Goal: Complete application form: Complete application form

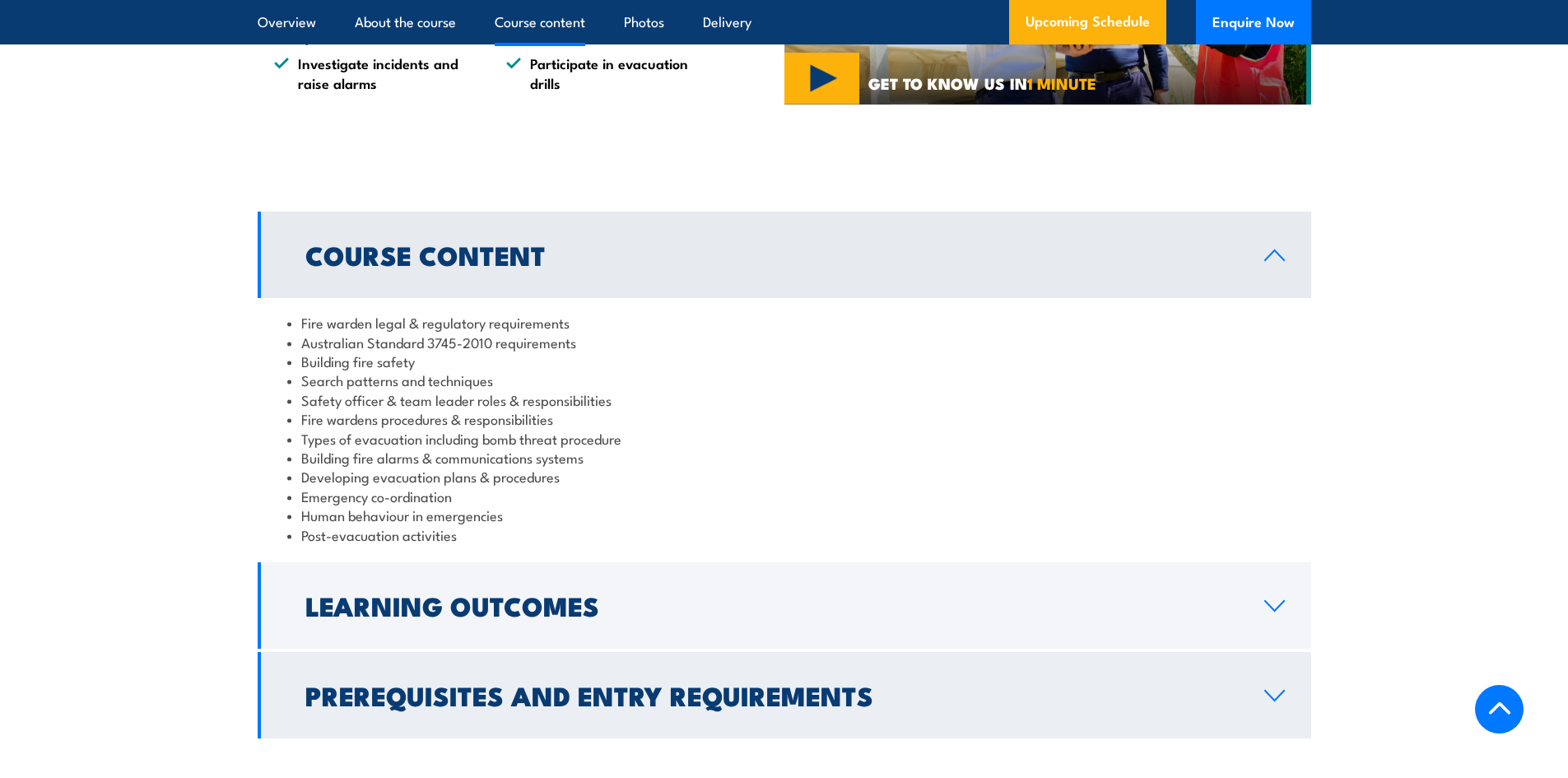
scroll to position [1647, 0]
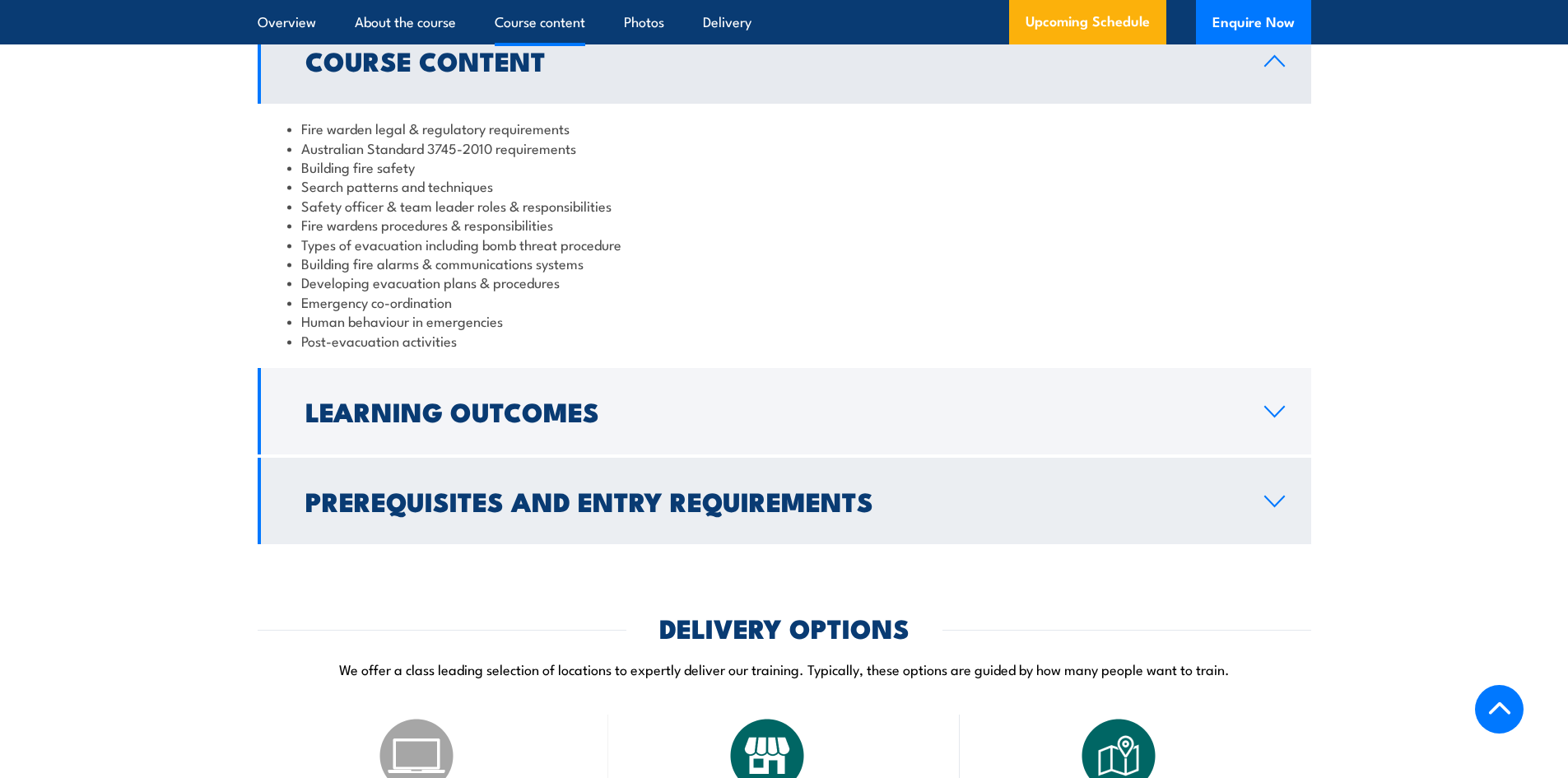
click at [1259, 421] on link "Learning Outcomes" at bounding box center [784, 411] width 1053 height 86
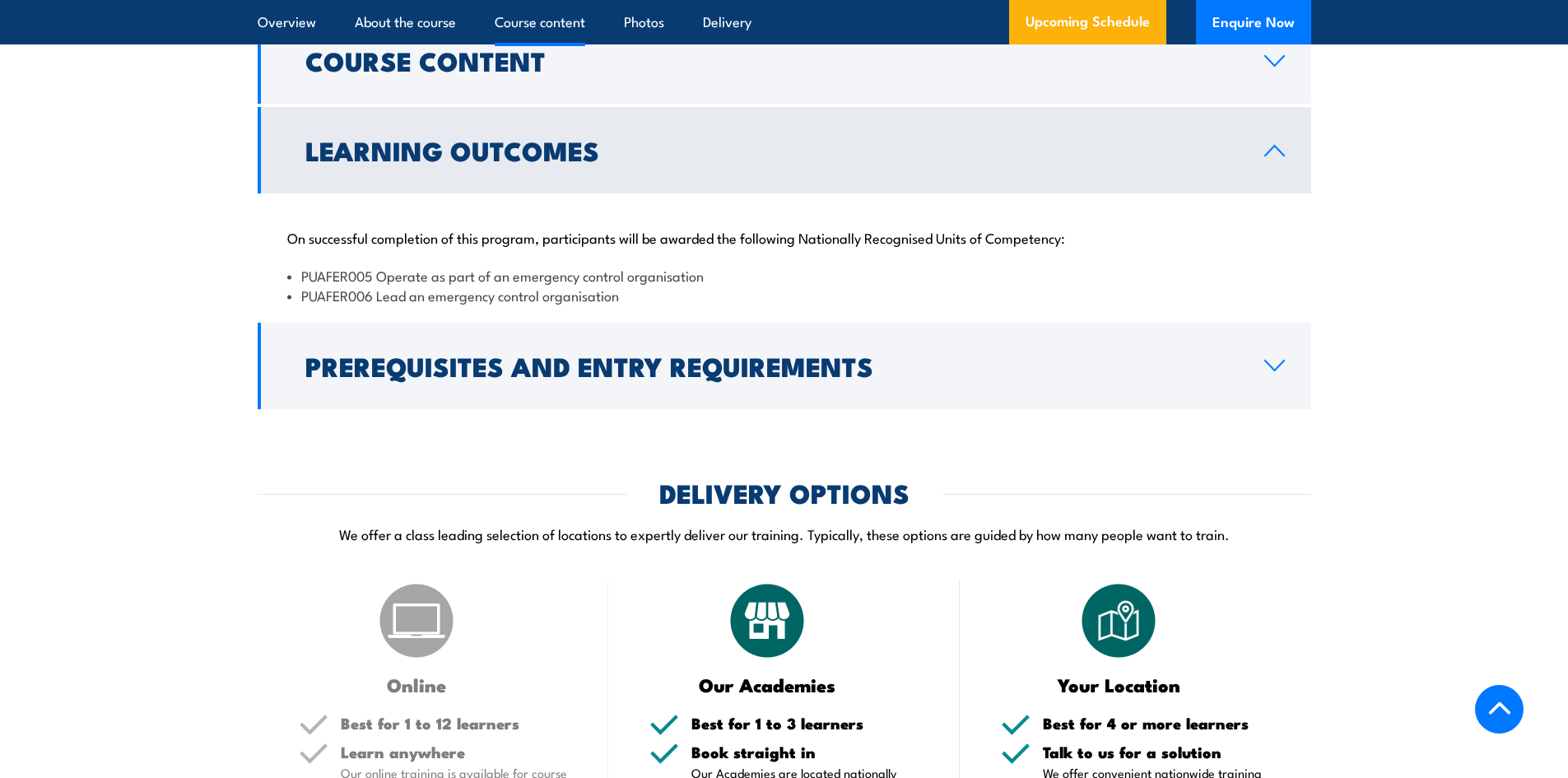
click at [1279, 157] on link "Learning Outcomes" at bounding box center [784, 151] width 1053 height 86
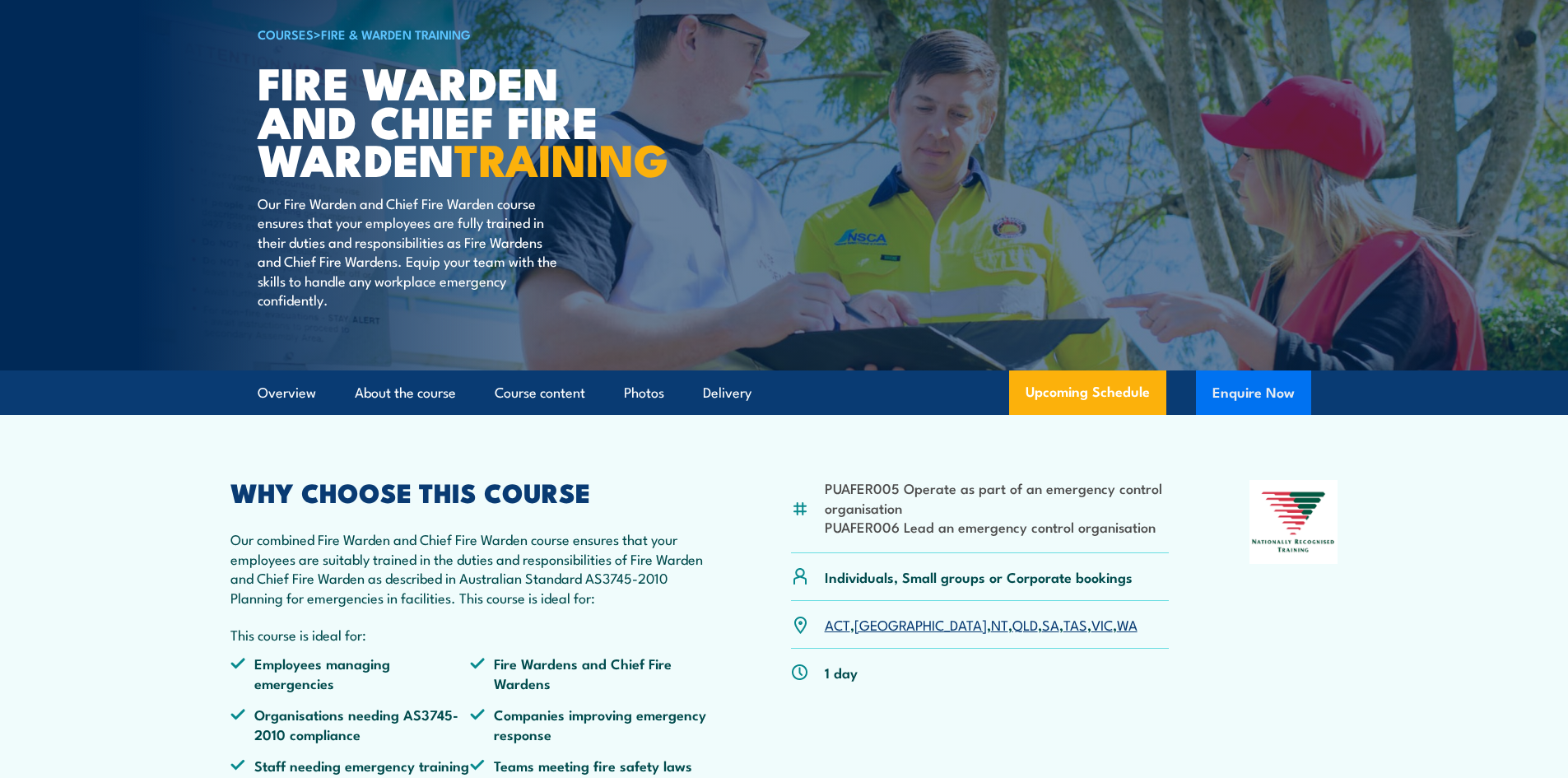
scroll to position [165, 0]
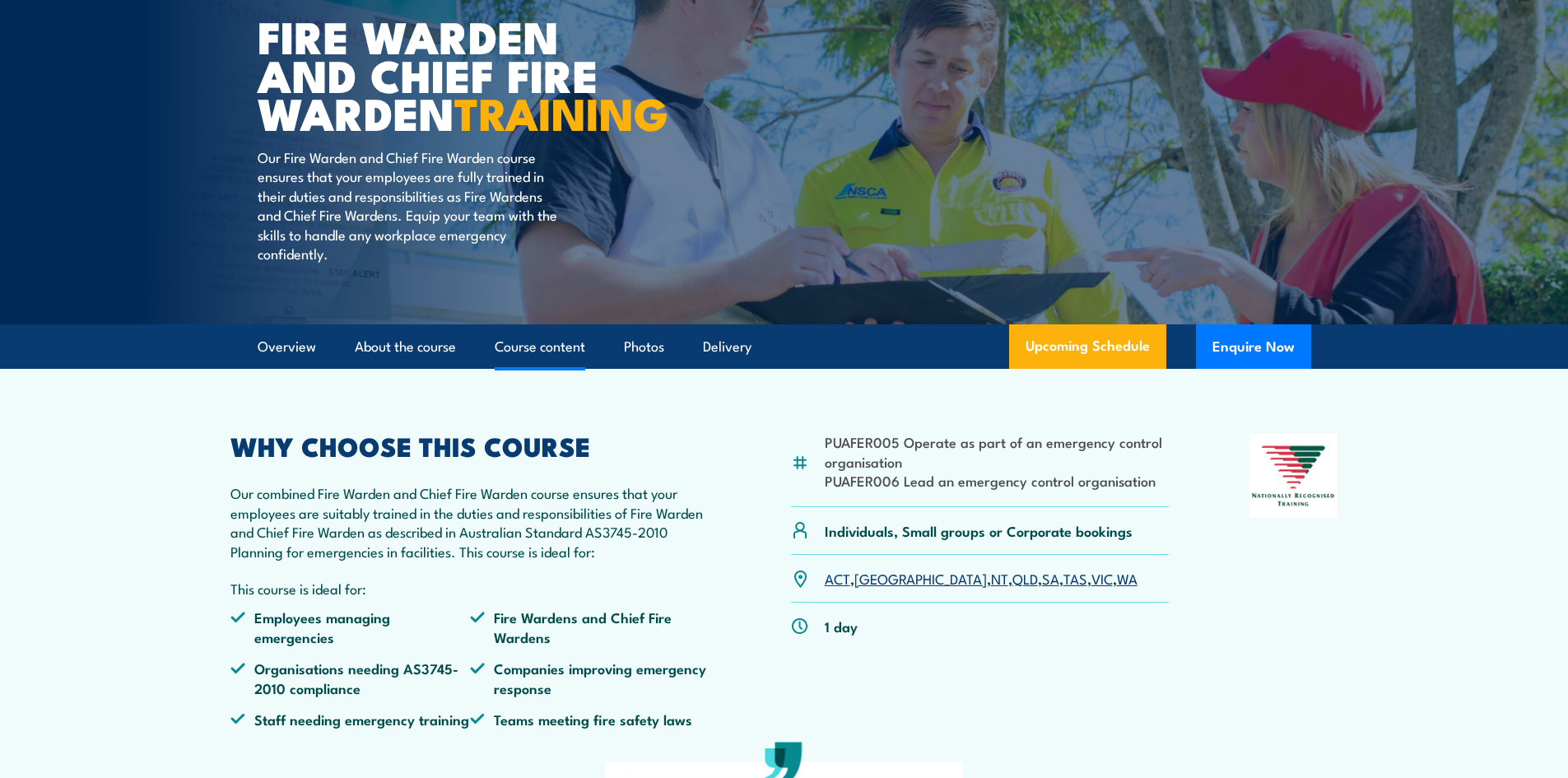
click at [557, 368] on link "Course content" at bounding box center [539, 347] width 91 height 44
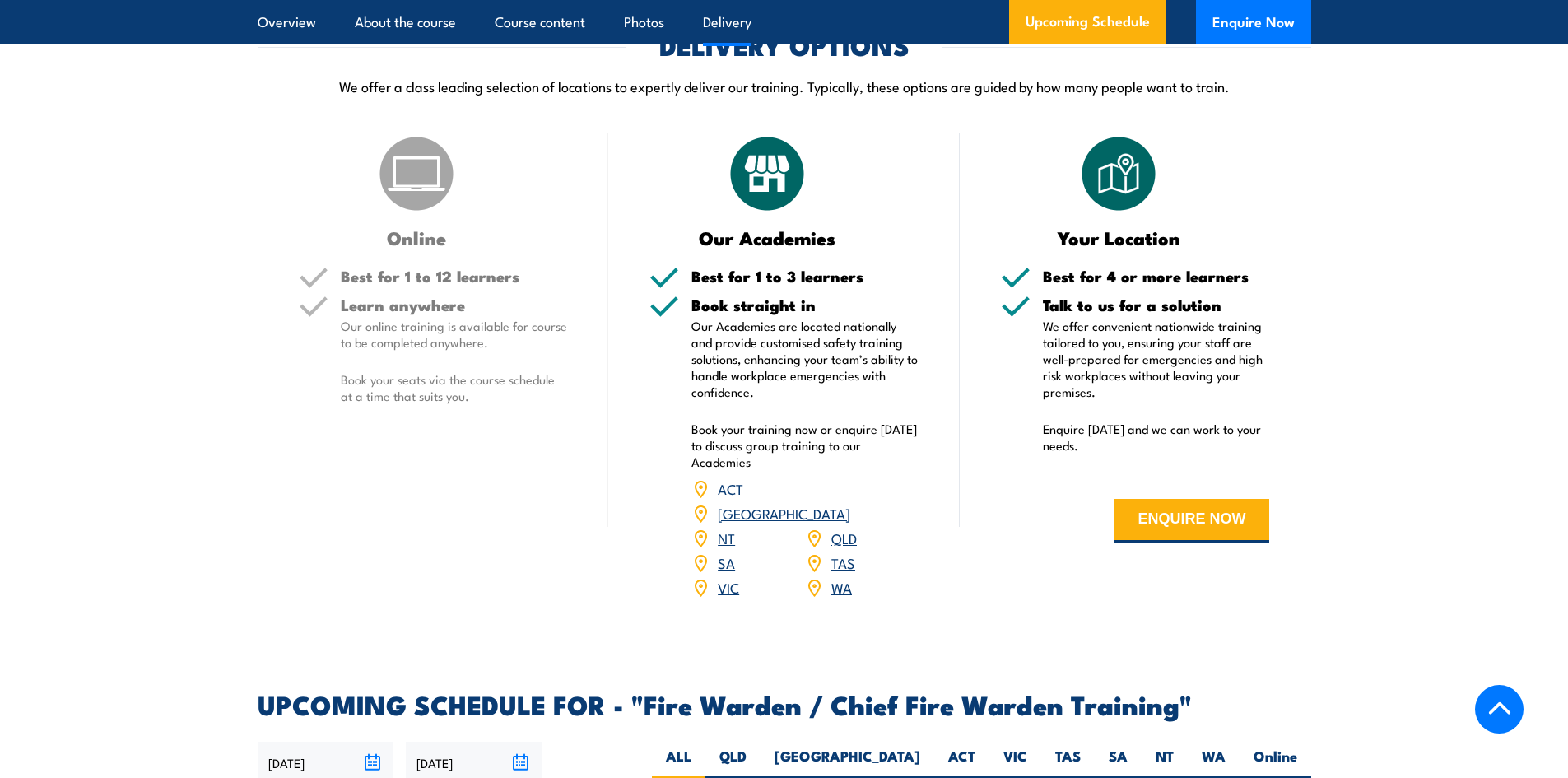
scroll to position [1993, 0]
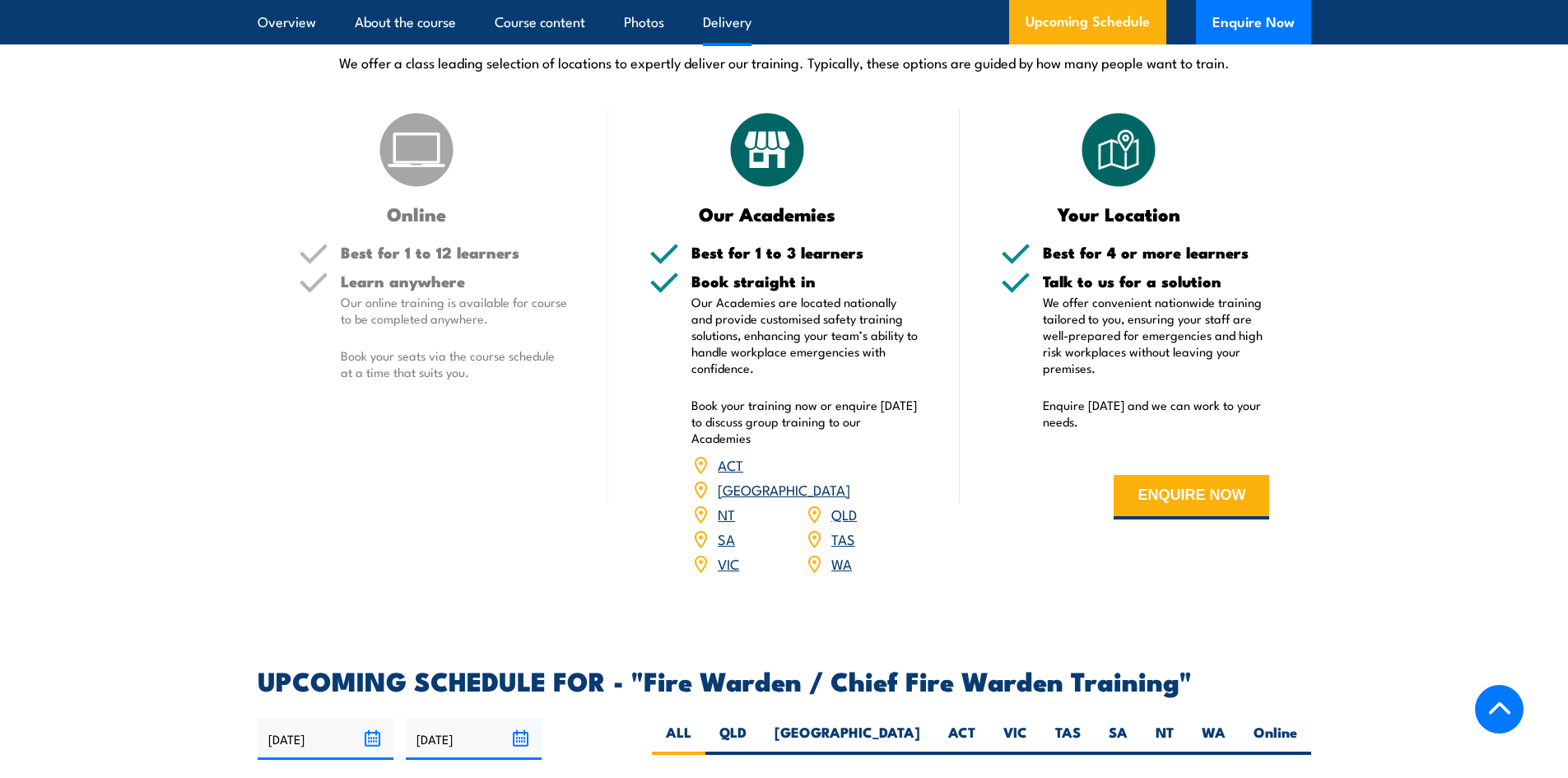
click at [836, 510] on link "QLD" at bounding box center [844, 514] width 25 height 20
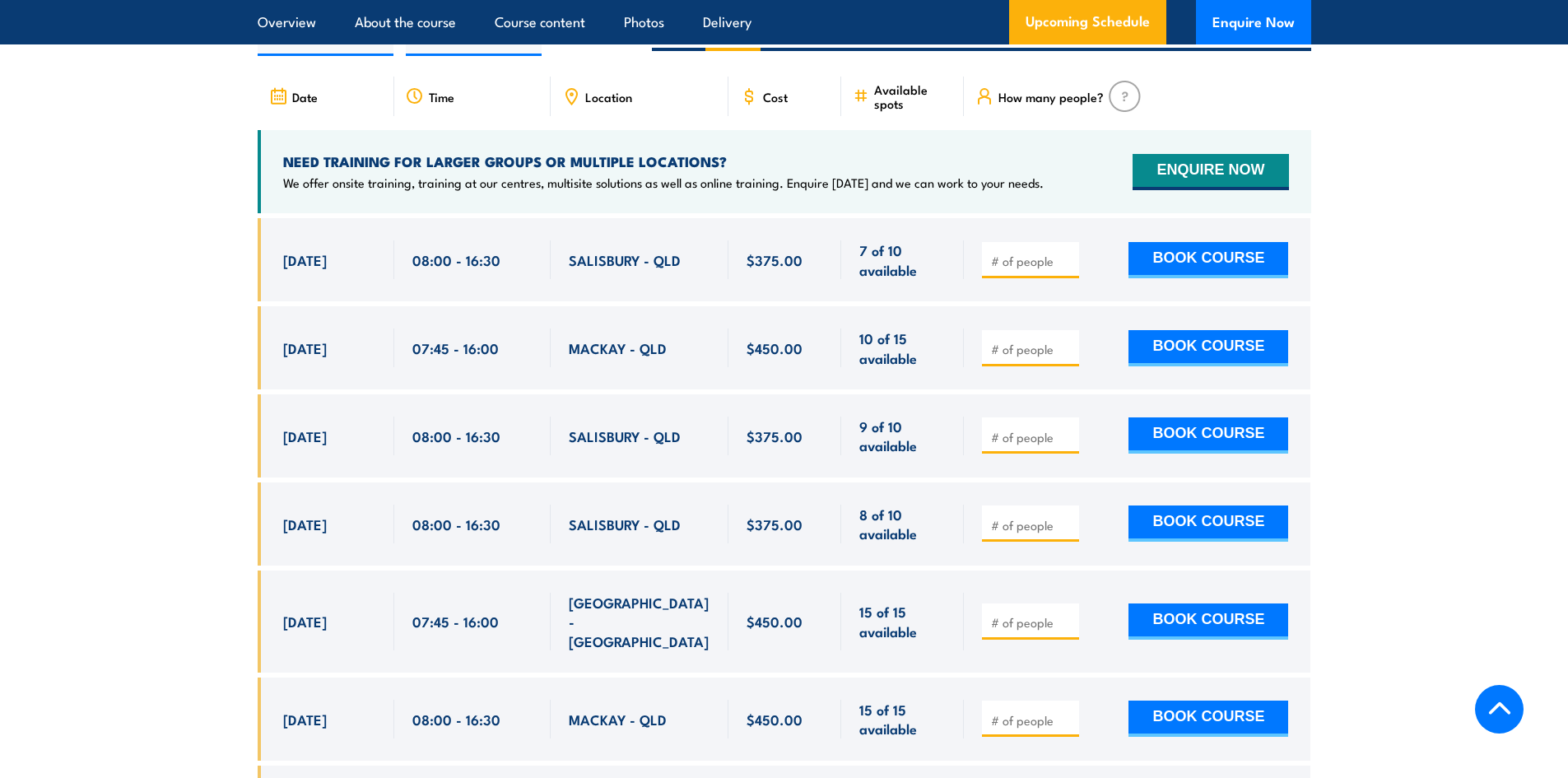
scroll to position [2752, 0]
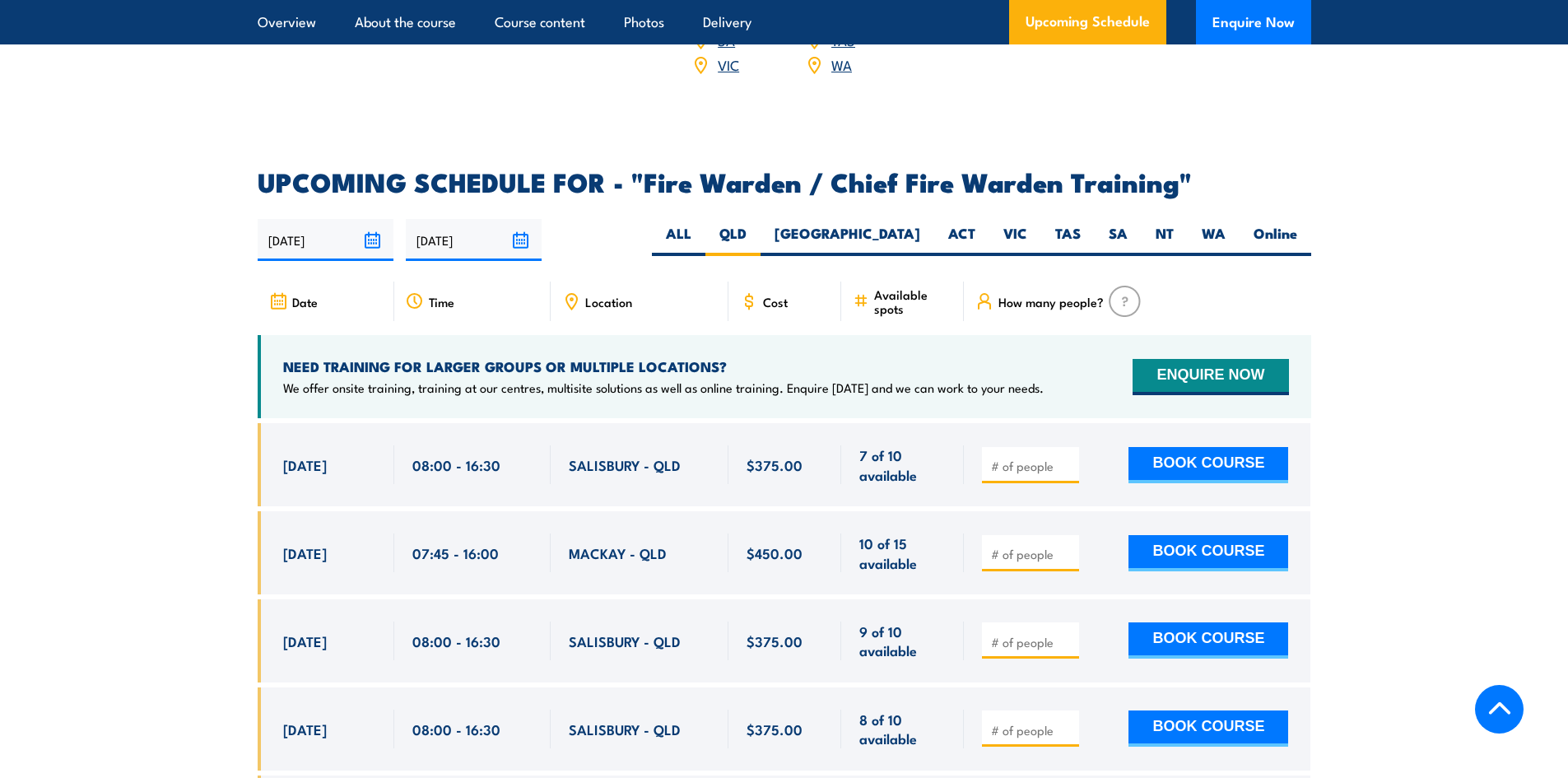
click at [600, 301] on span "Location" at bounding box center [609, 302] width 47 height 14
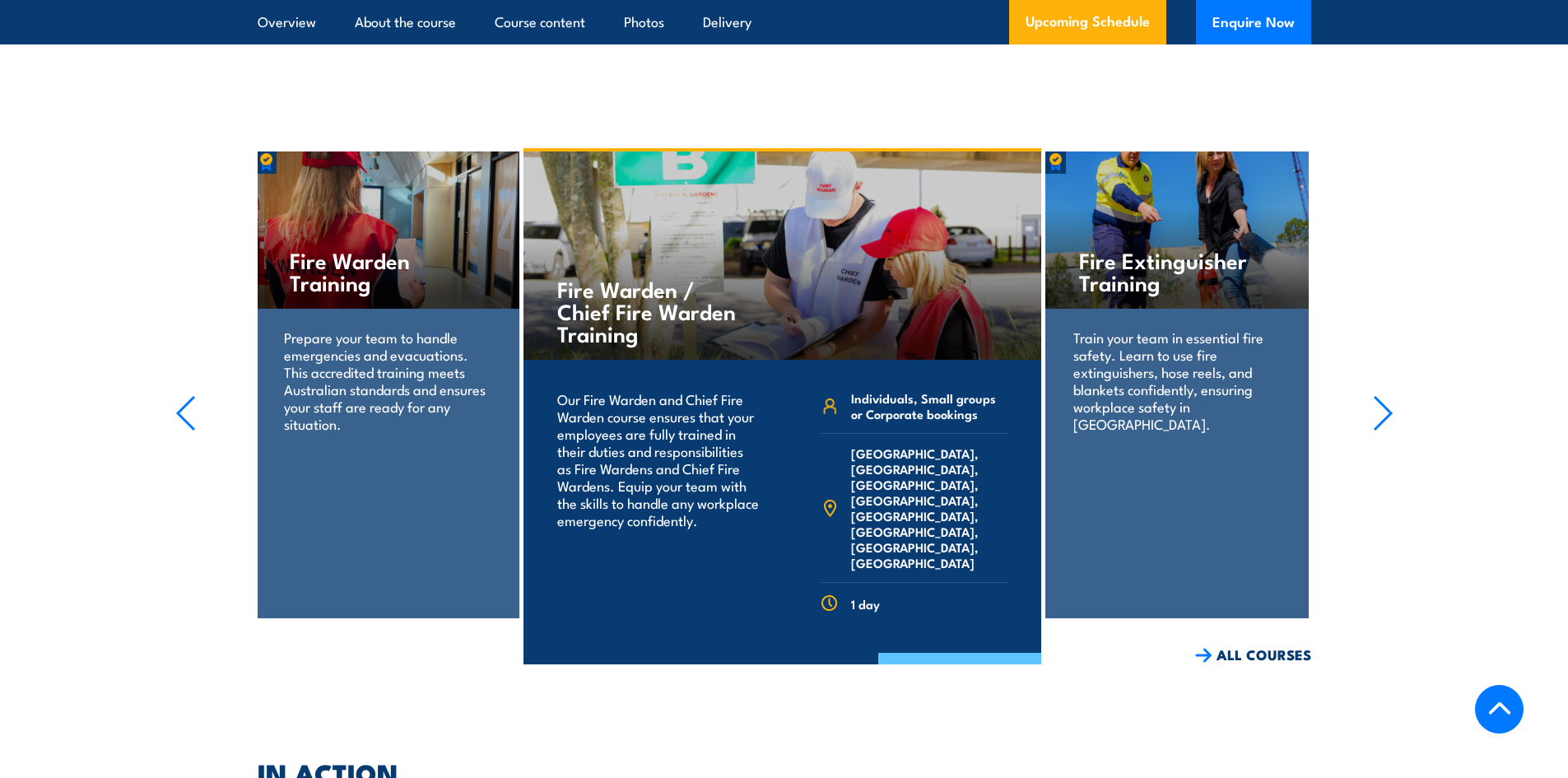
scroll to position [4152, 0]
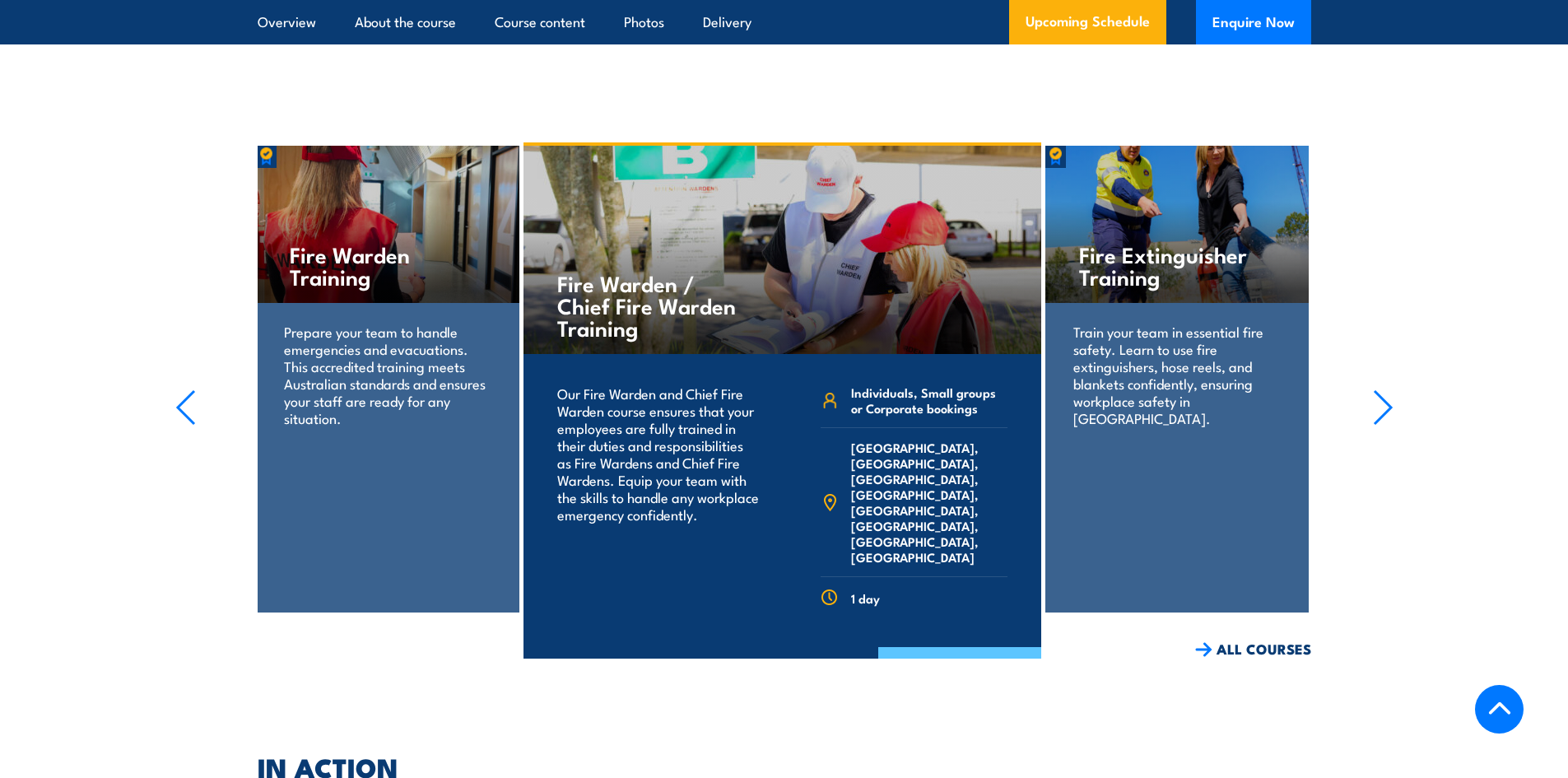
click at [947, 647] on link "COURSE DETAILS" at bounding box center [959, 669] width 163 height 43
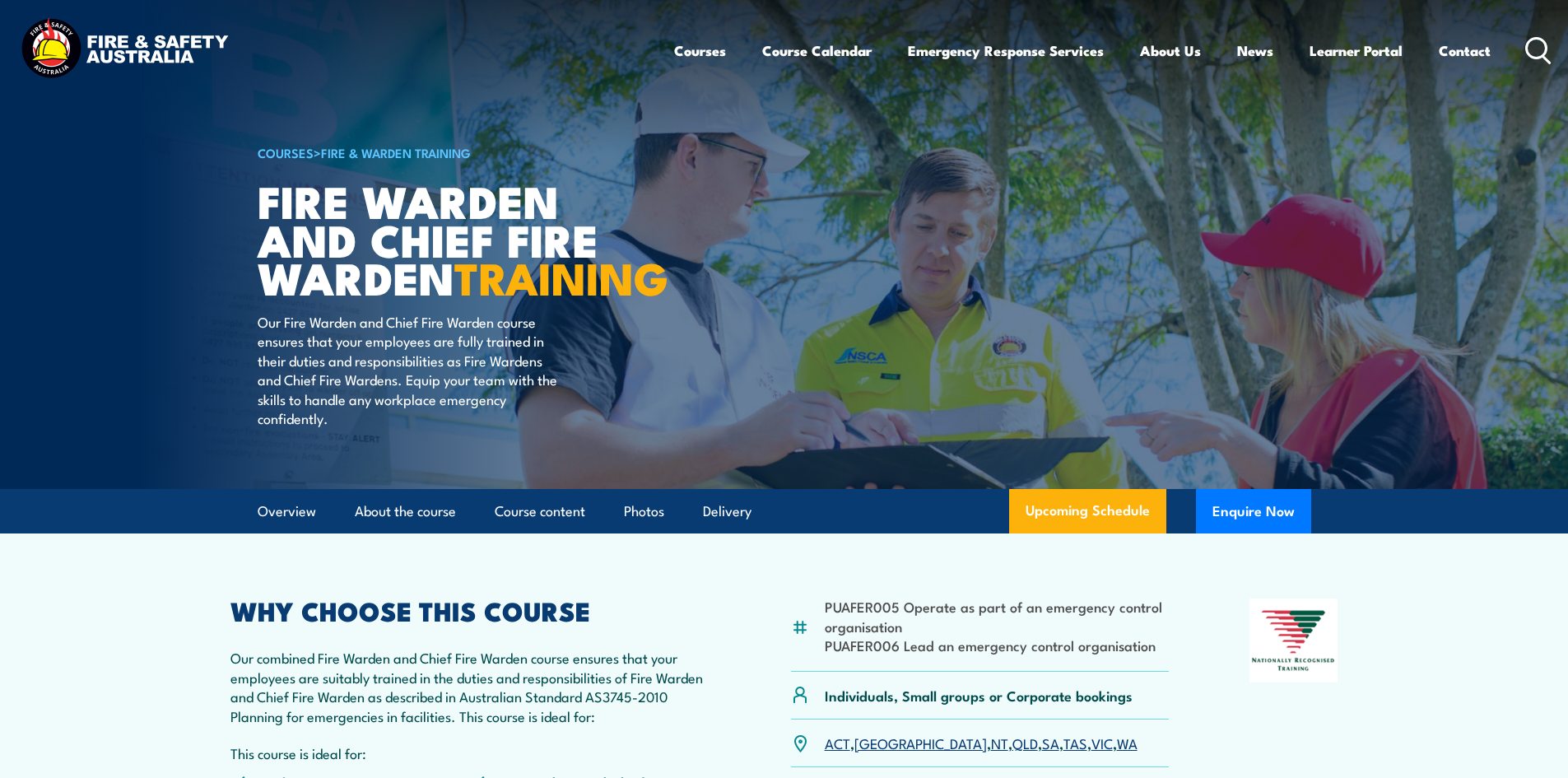
drag, startPoint x: 0, startPoint y: 0, endPoint x: 865, endPoint y: 439, distance: 970.0
click at [865, 439] on article "COURSES > Fire & Warden Training Fire Warden and Chief Fire Warden TRAINING Our…" at bounding box center [784, 244] width 1053 height 489
click at [1249, 534] on button "Enquire Now" at bounding box center [1253, 510] width 115 height 44
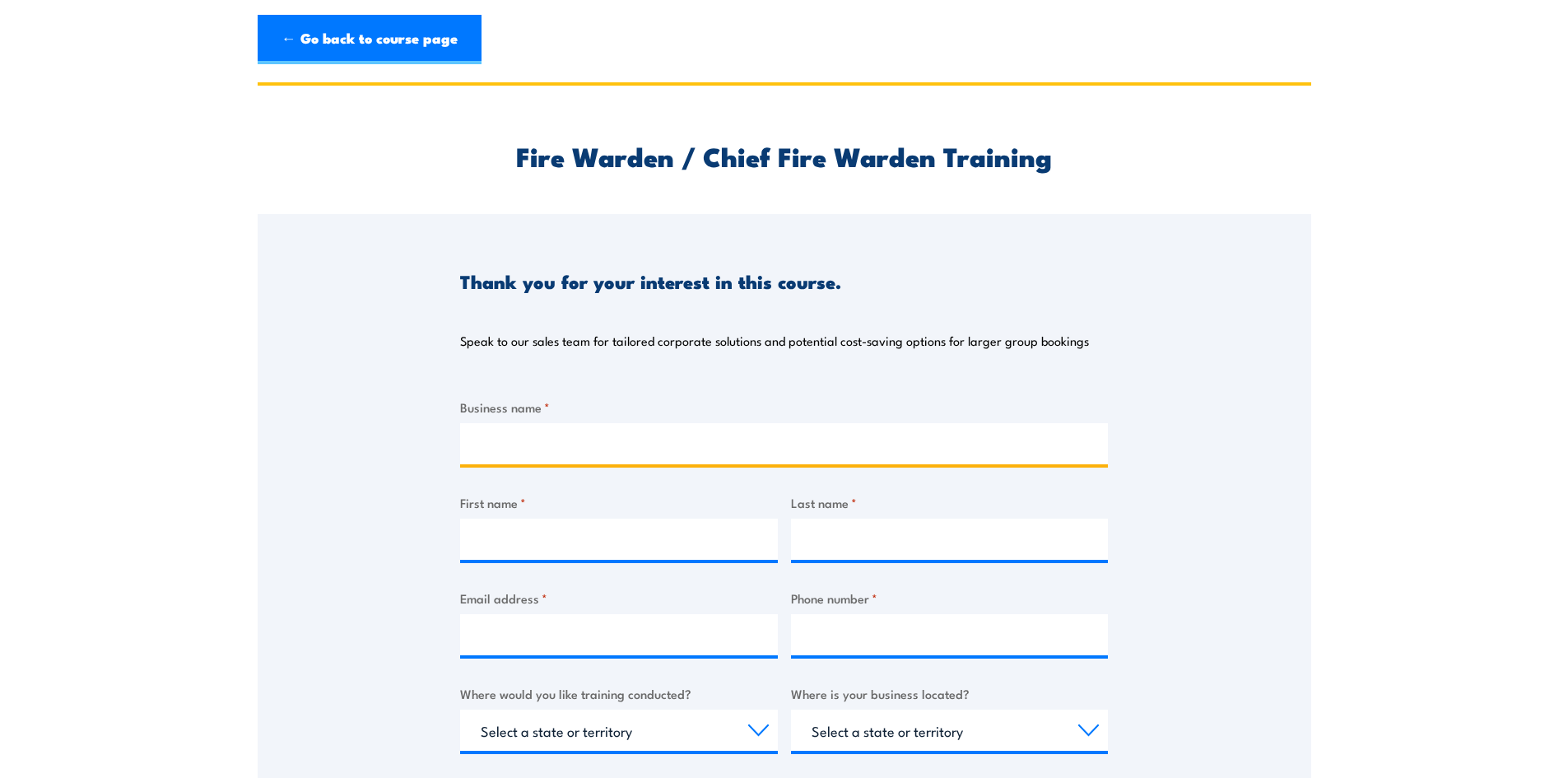
click at [538, 442] on input "Business name *" at bounding box center [784, 444] width 648 height 41
type input "The REIQ"
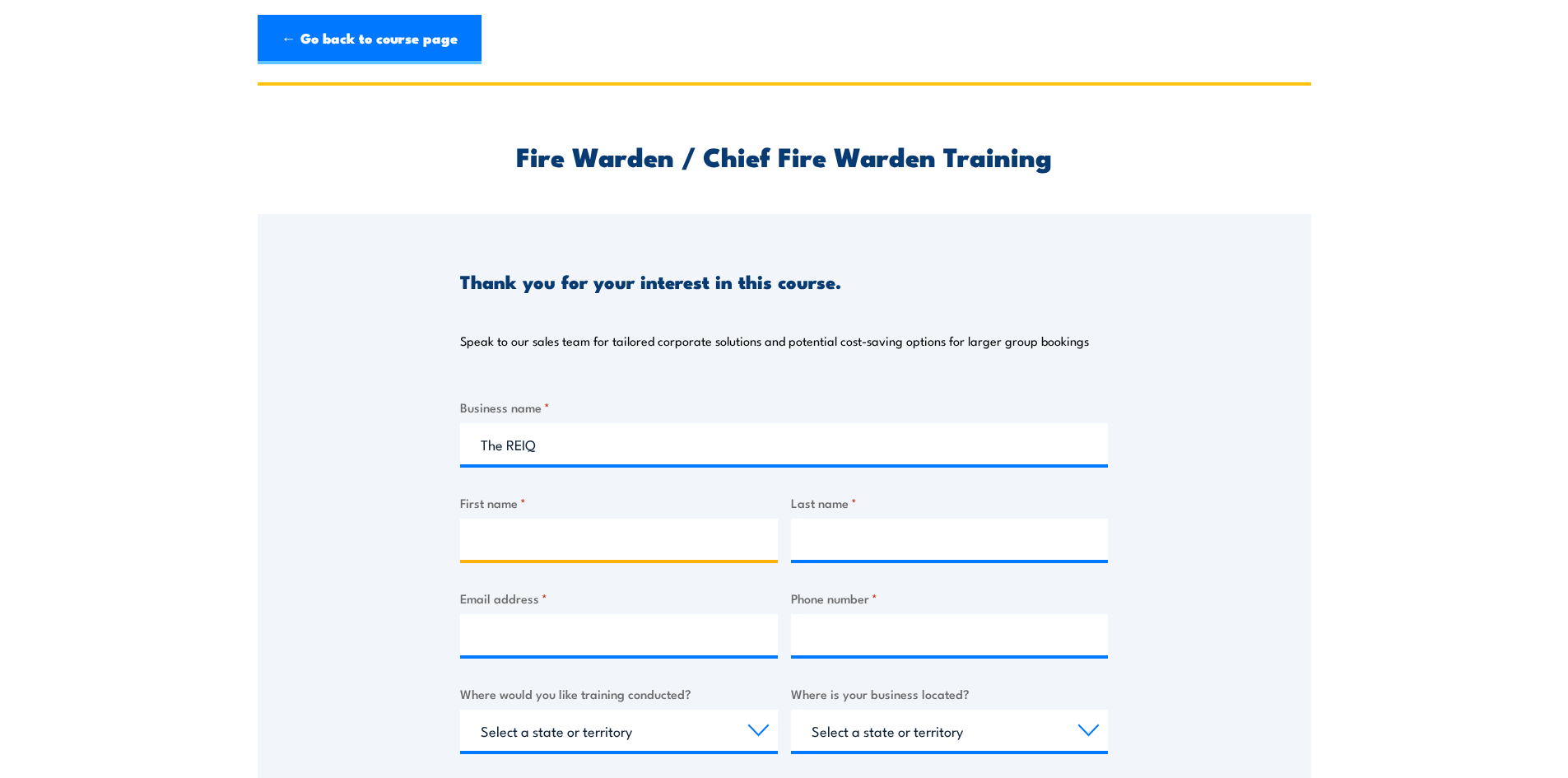
click at [673, 536] on input "First name *" at bounding box center [618, 540] width 318 height 41
type input "Tilly"
click at [959, 560] on div at bounding box center [950, 540] width 318 height 41
click at [954, 543] on input "Last name *" at bounding box center [950, 540] width 318 height 41
type input "Leonarduzzi"
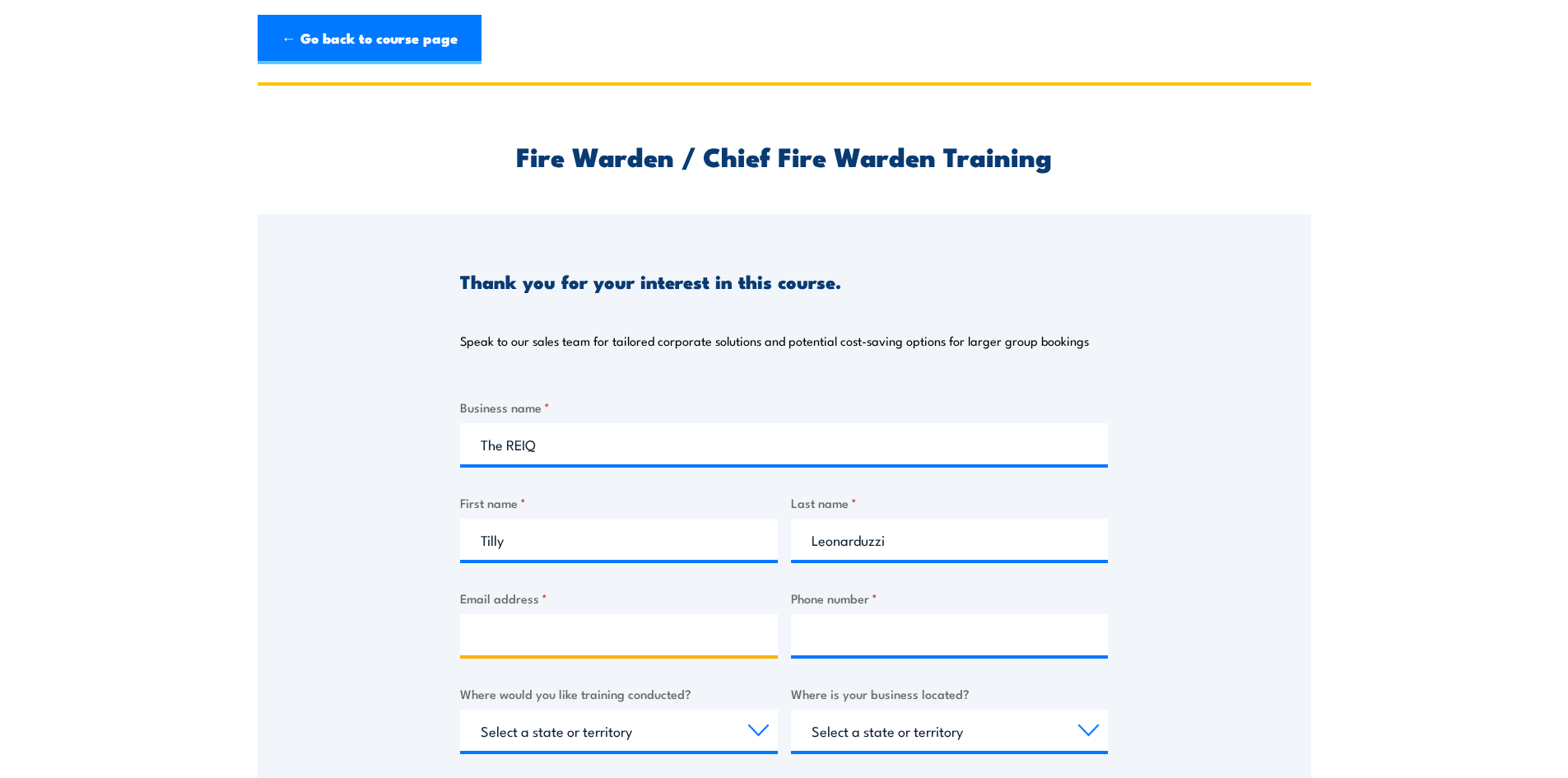
click at [617, 646] on input "Email address *" at bounding box center [618, 635] width 318 height 41
type input "TLeonarduzzi@reiq.com.au"
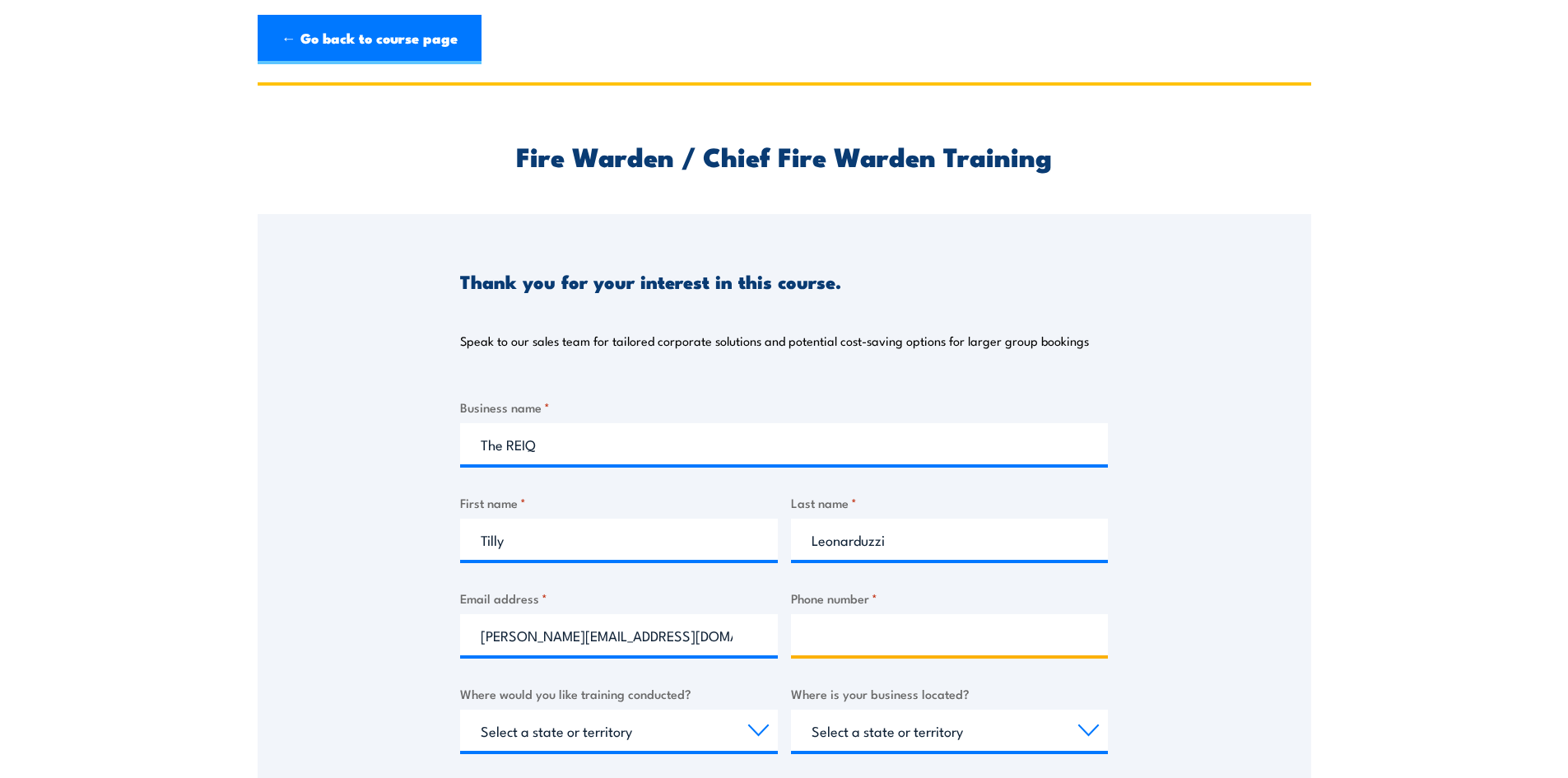
click at [891, 626] on input "Phone number *" at bounding box center [950, 635] width 318 height 41
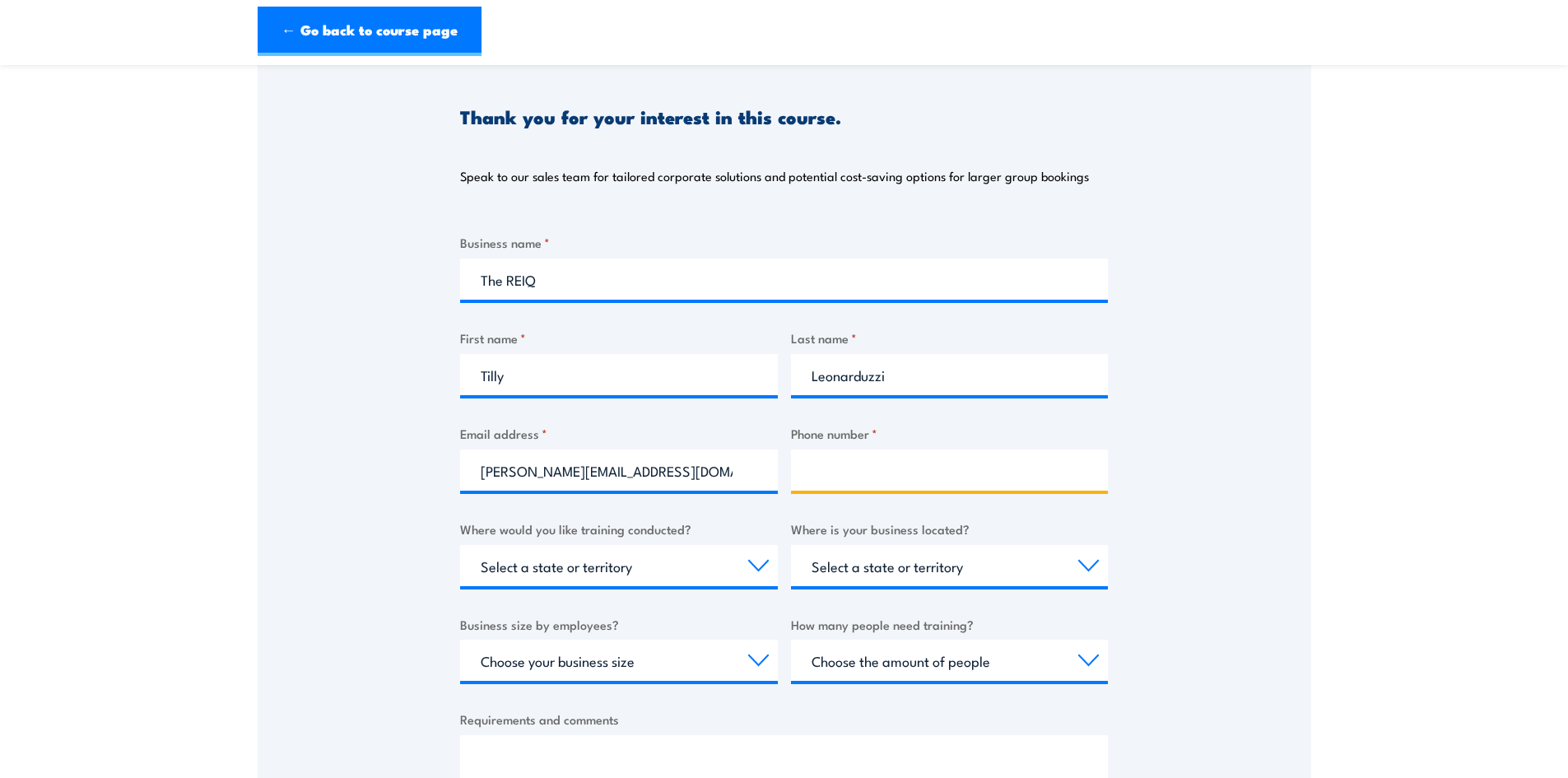
scroll to position [329, 0]
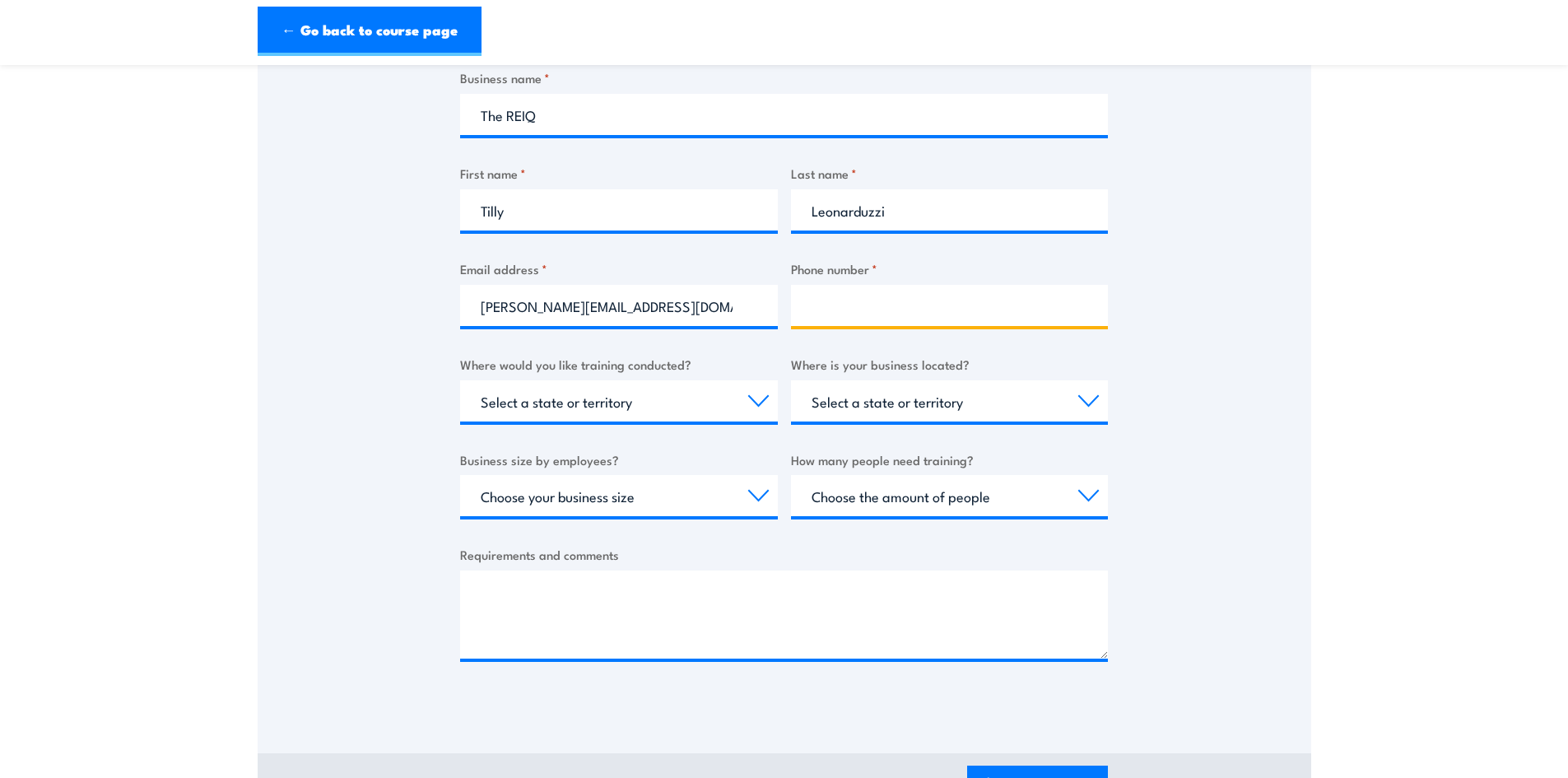
click at [834, 301] on input "Phone number *" at bounding box center [950, 306] width 318 height 41
paste input "07 3249 7390"
type input "07 3249 7390"
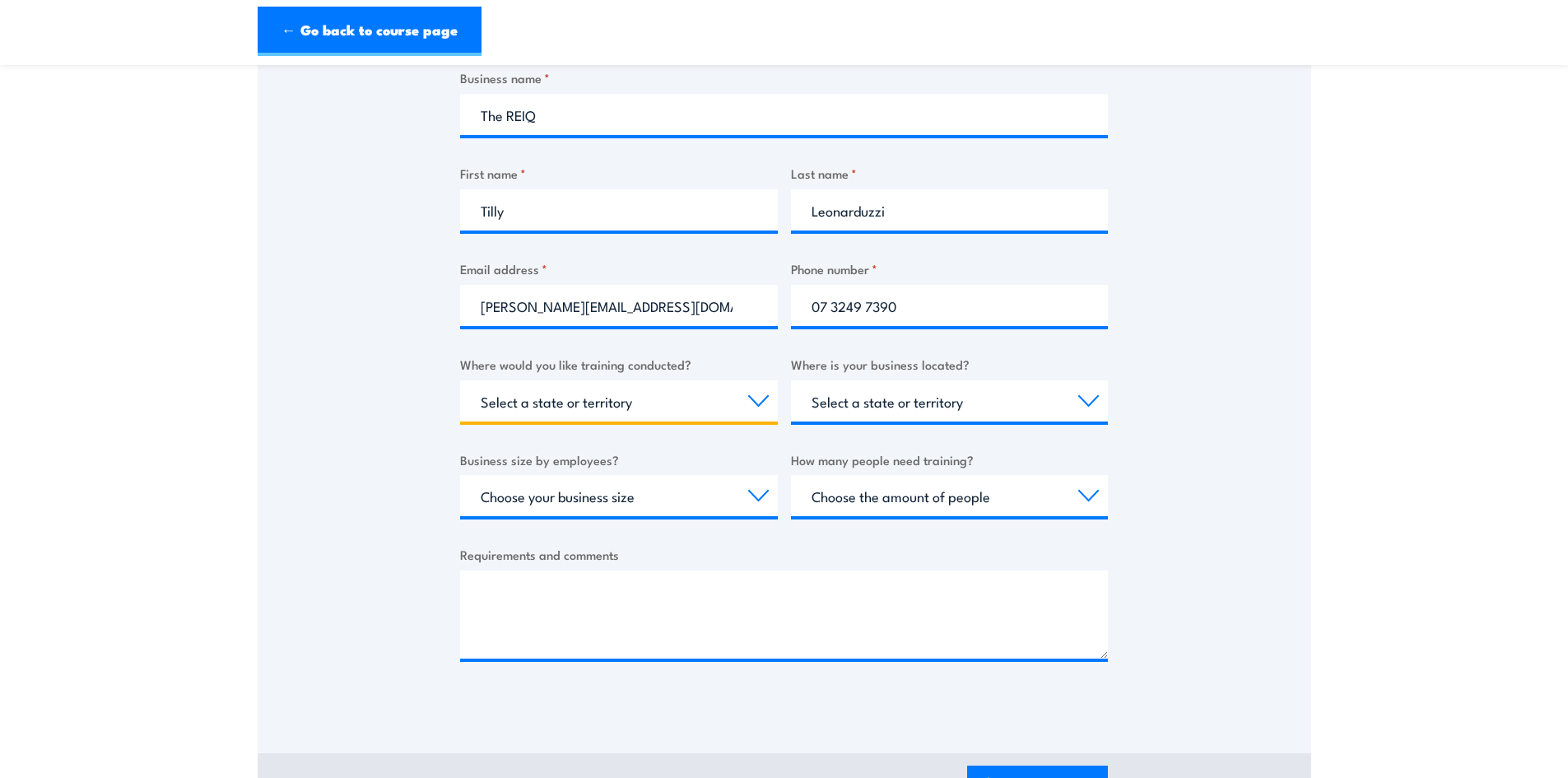
click at [721, 411] on select "Select a state or territory Nationally - multiple locations QLD NSW VIC SA ACT …" at bounding box center [618, 401] width 318 height 41
select select "QLD"
click at [460, 380] on select "Select a state or territory Nationally - multiple locations QLD NSW VIC SA ACT …" at bounding box center [618, 401] width 318 height 41
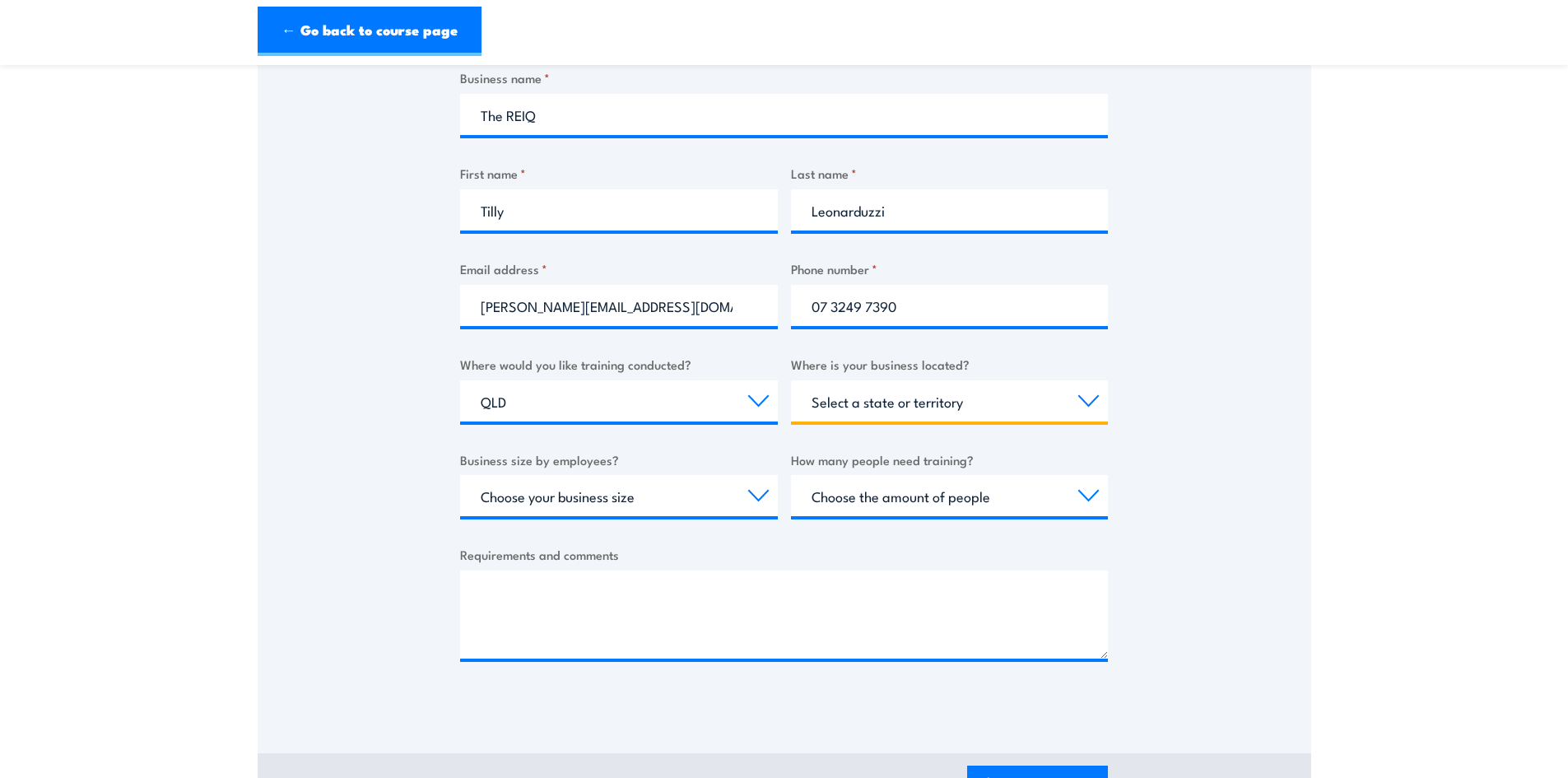
drag, startPoint x: 969, startPoint y: 408, endPoint x: 1048, endPoint y: 415, distance: 79.3
click at [969, 408] on select "Select a state or territory QLD NSW VIC SA ACT WA TAS NT" at bounding box center [950, 401] width 318 height 41
select select "QLD"
click at [791, 380] on select "Select a state or territory QLD NSW VIC SA ACT WA TAS NT" at bounding box center [950, 401] width 318 height 41
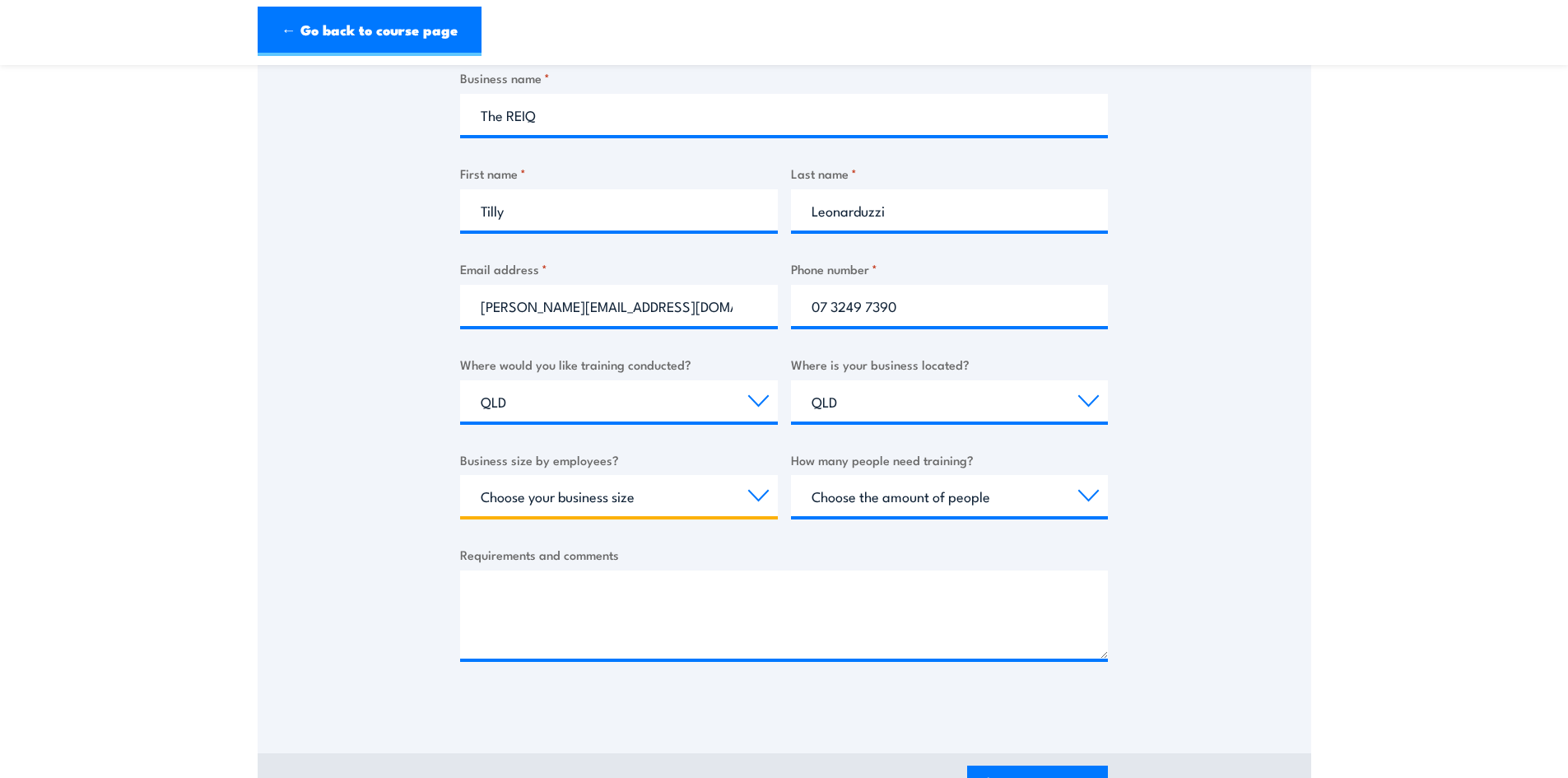
click at [755, 499] on select "Choose your business size 1 to 19 20 to 199 200+" at bounding box center [618, 496] width 318 height 41
select select "20 to 199"
click at [460, 475] on select "Choose your business size 1 to 19 20 to 199 200+" at bounding box center [618, 496] width 318 height 41
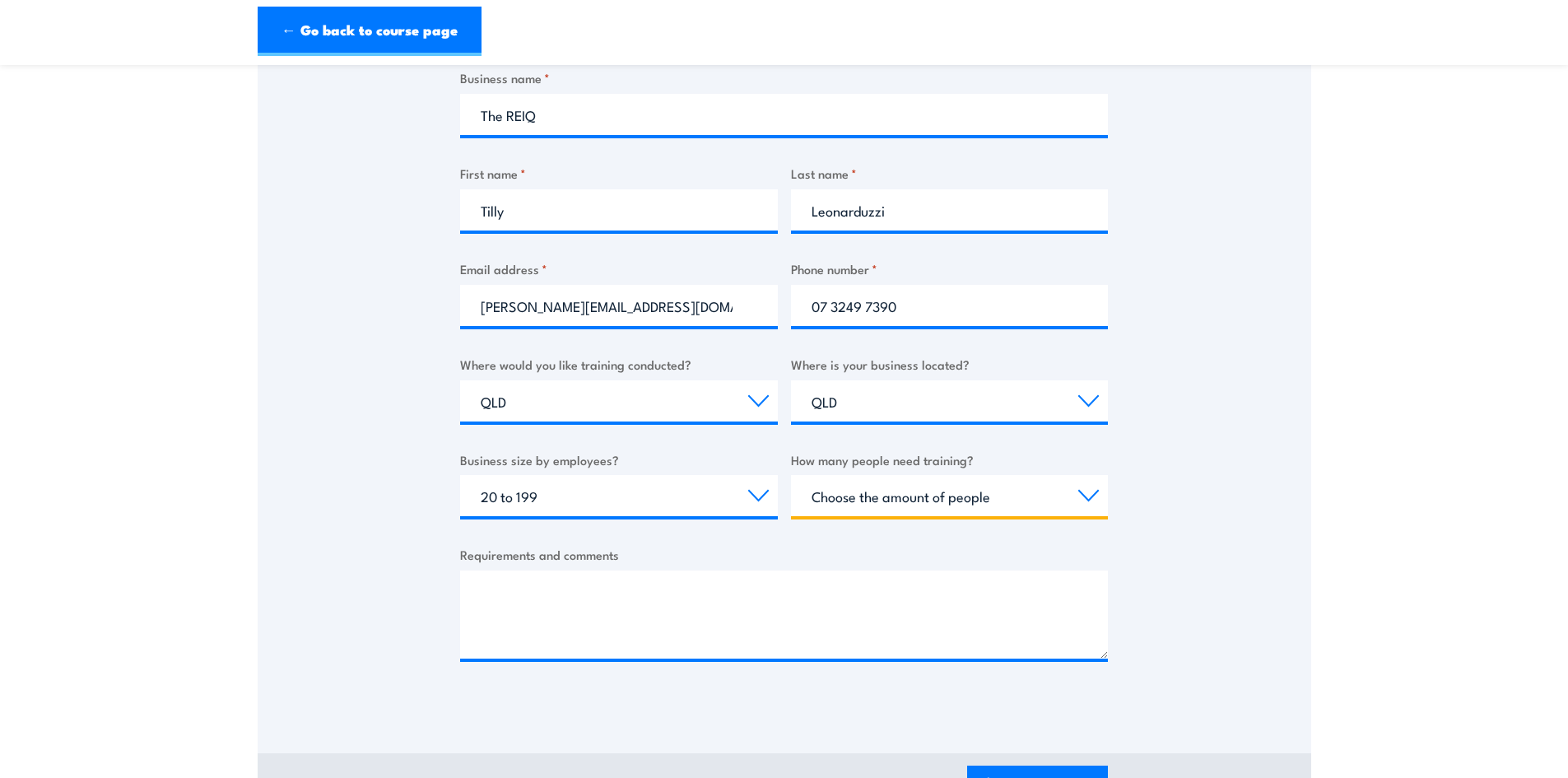
click at [1093, 491] on select "Choose the amount of people 1 to 4 5 to 19 20+" at bounding box center [950, 496] width 318 height 41
select select "1 to 4"
click at [791, 475] on select "Choose the amount of people 1 to 4 5 to 19 20+" at bounding box center [950, 496] width 318 height 41
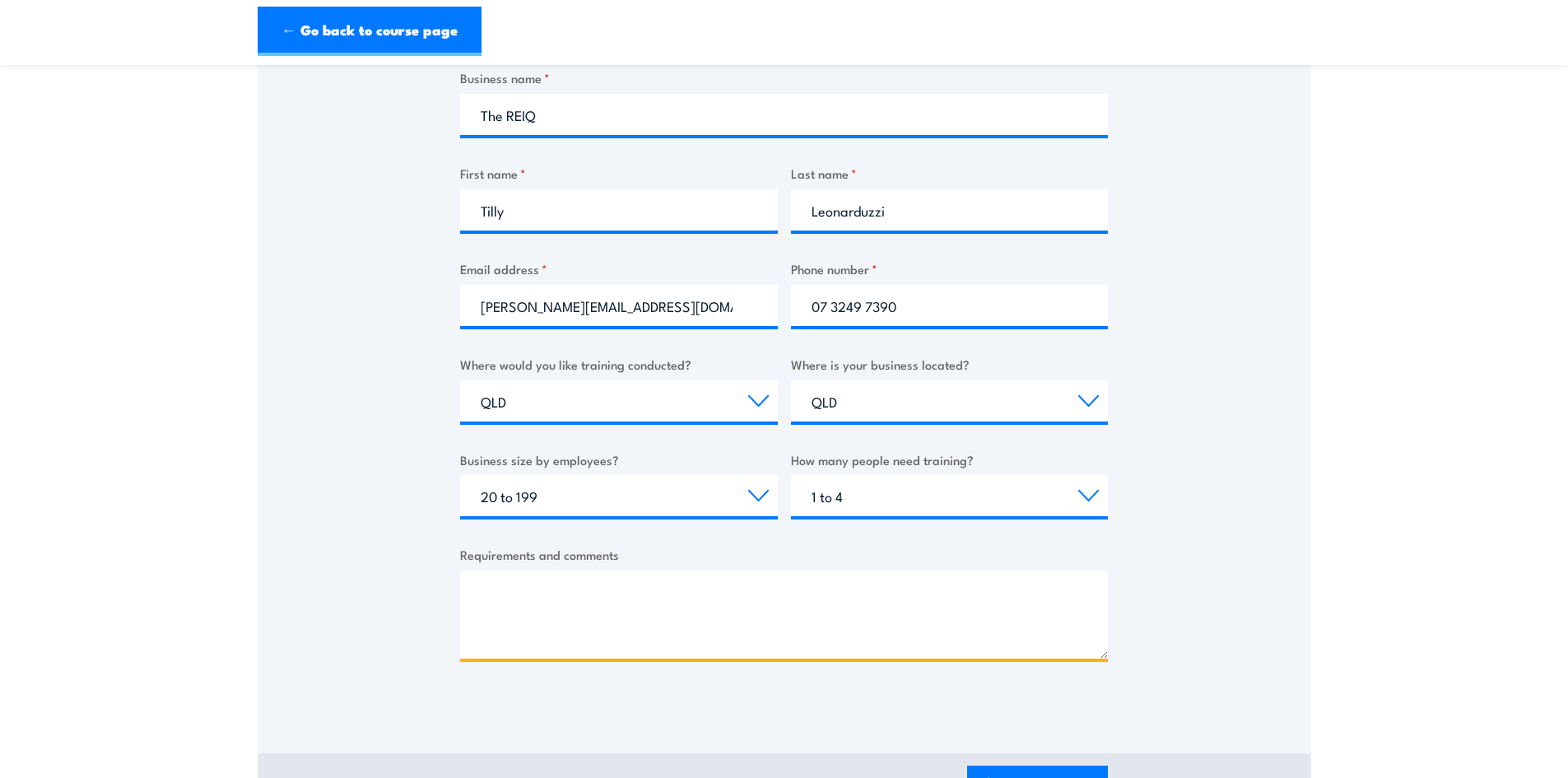
click at [575, 598] on textarea "Requirements and comments" at bounding box center [784, 615] width 648 height 88
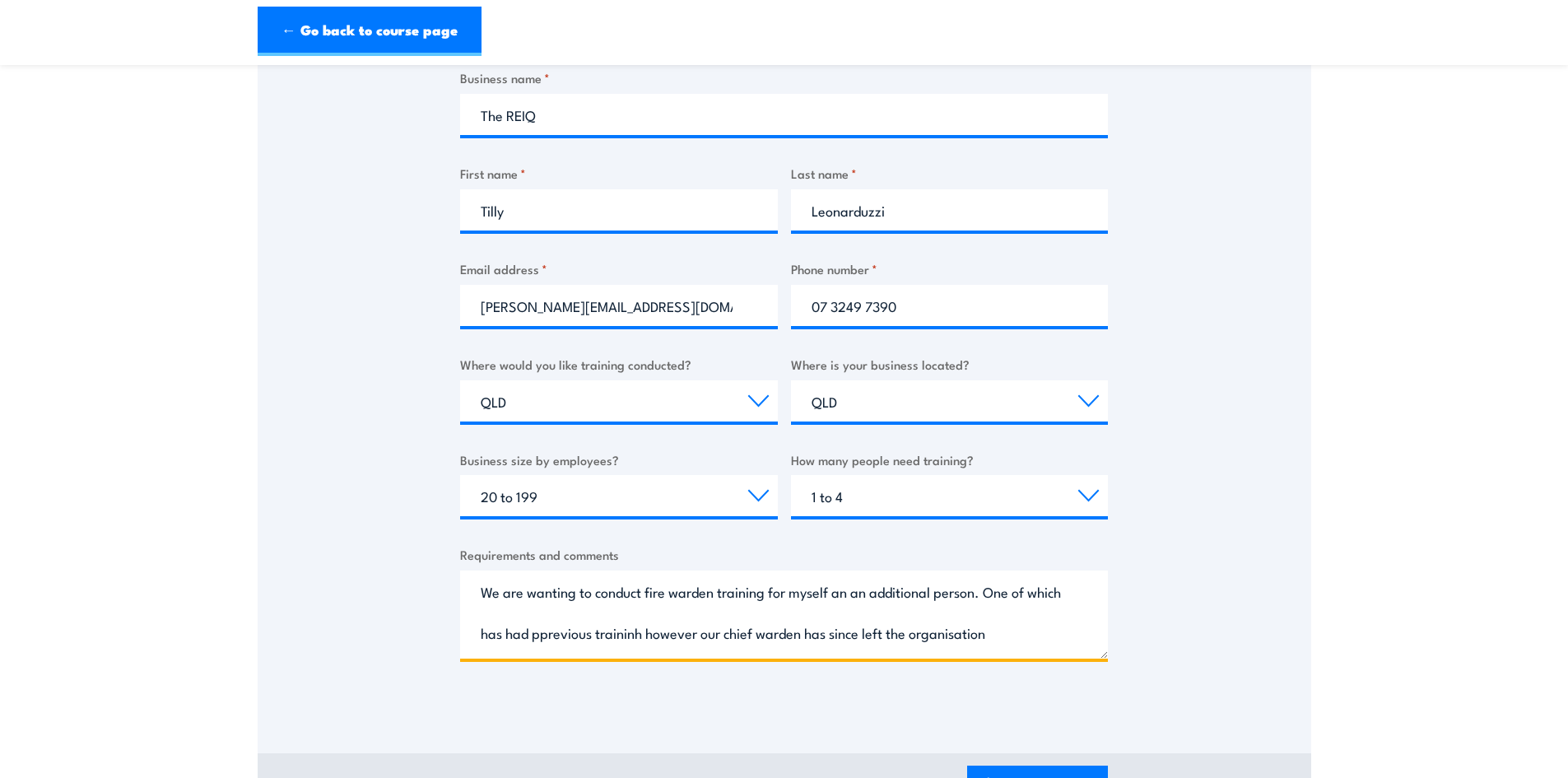
click at [563, 649] on textarea "We are wanting to conduct fire warden training for myself an an additional pers…" at bounding box center [784, 615] width 648 height 88
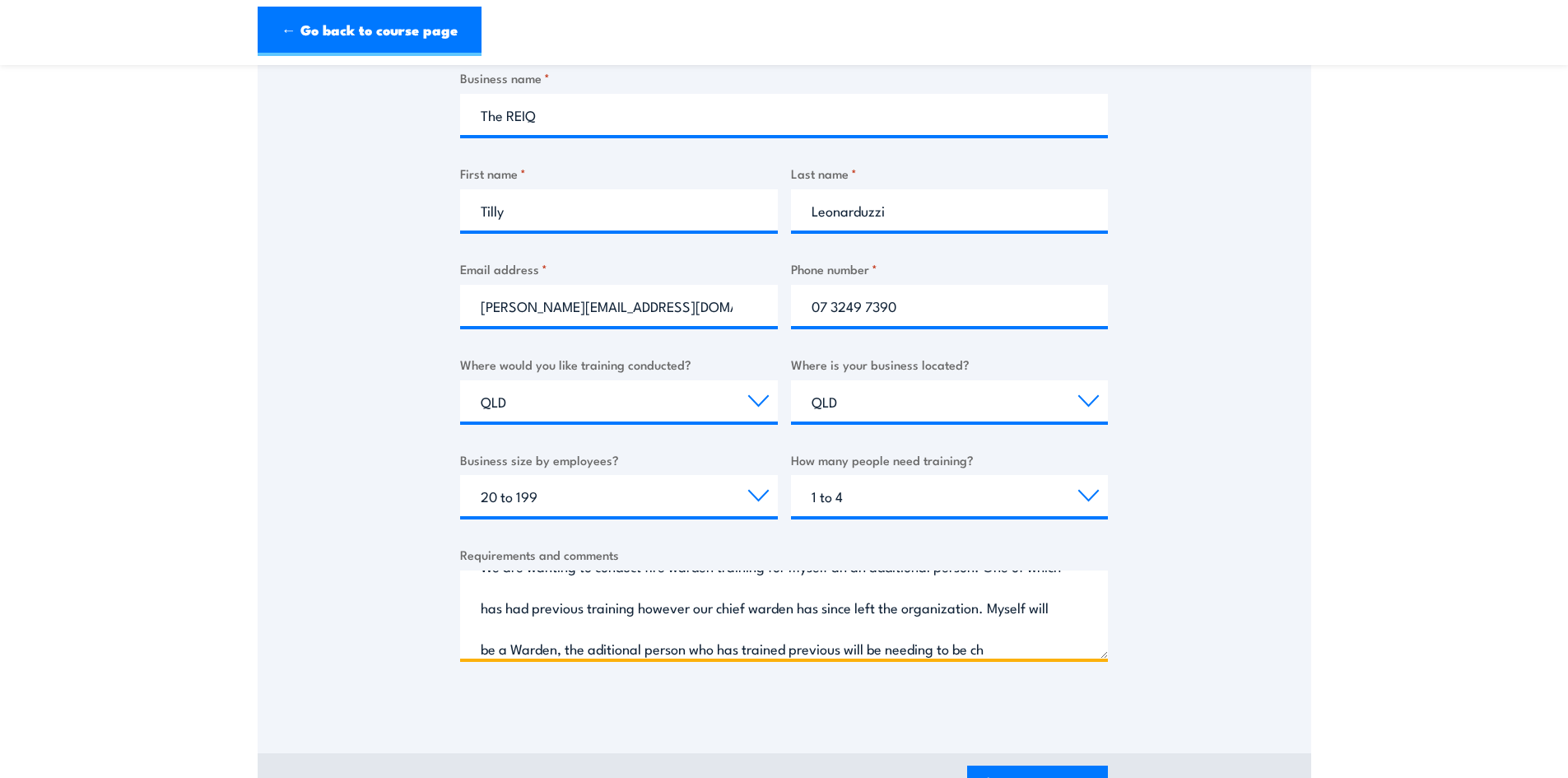
scroll to position [66, 0]
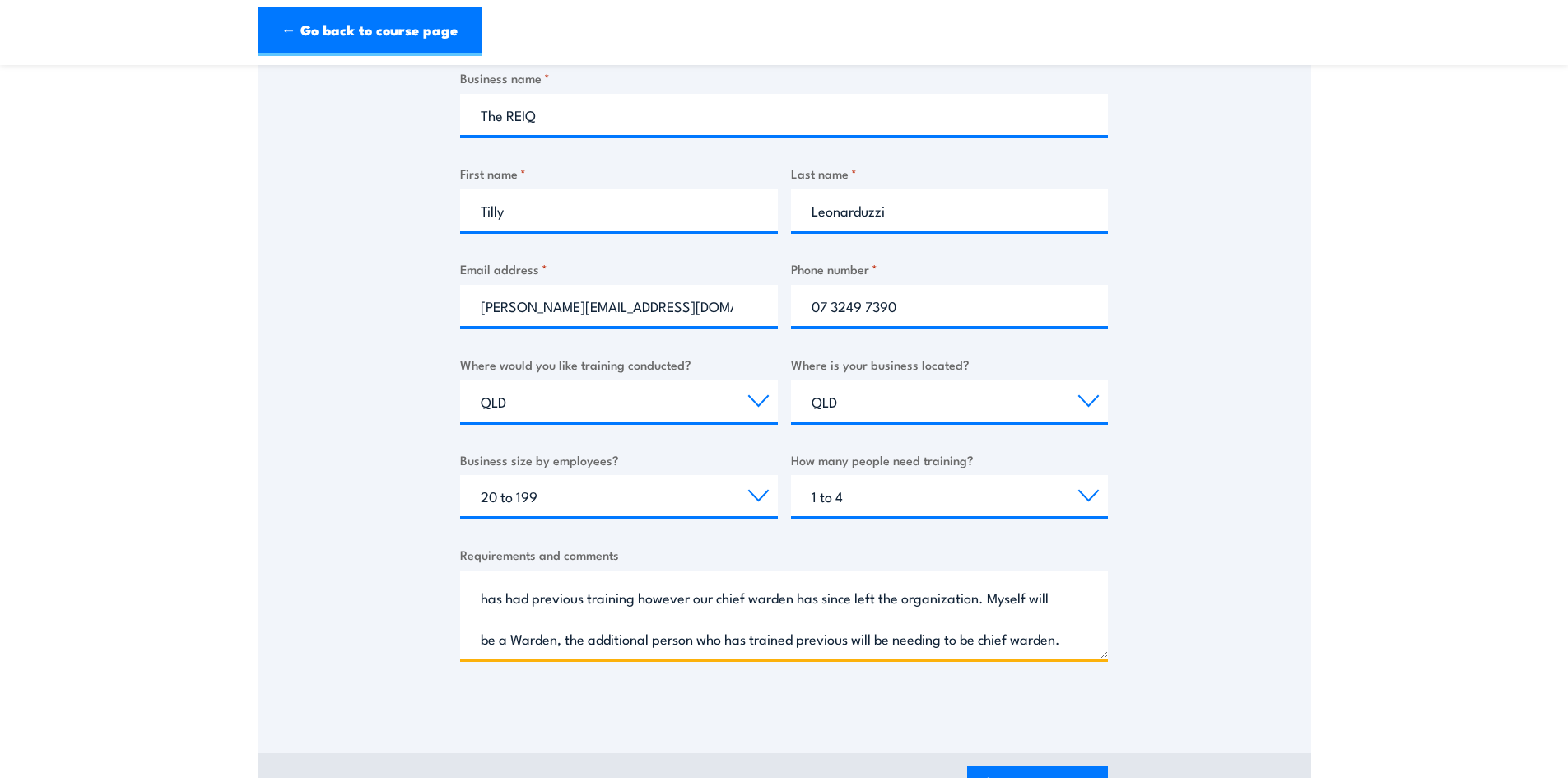
click at [581, 643] on textarea "We are wanting to conduct fire warden training for myself an an additional pers…" at bounding box center [784, 615] width 648 height 88
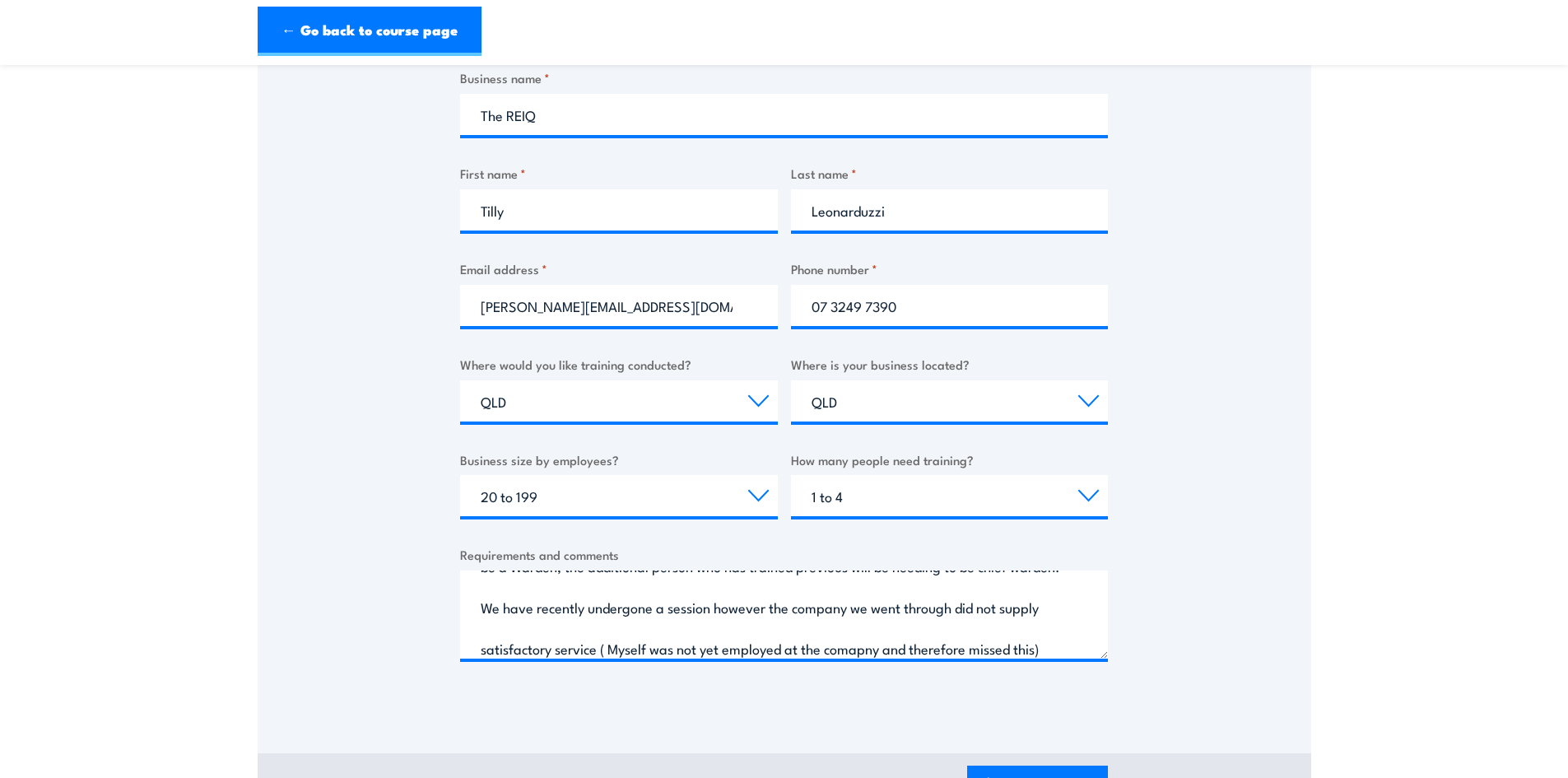
drag, startPoint x: 944, startPoint y: 648, endPoint x: 992, endPoint y: 333, distance: 318.6
click at [990, 329] on div "Business name * The REIQ First name * Tilly Last name * Leonarduzzi Email addre…" at bounding box center [784, 378] width 648 height 620
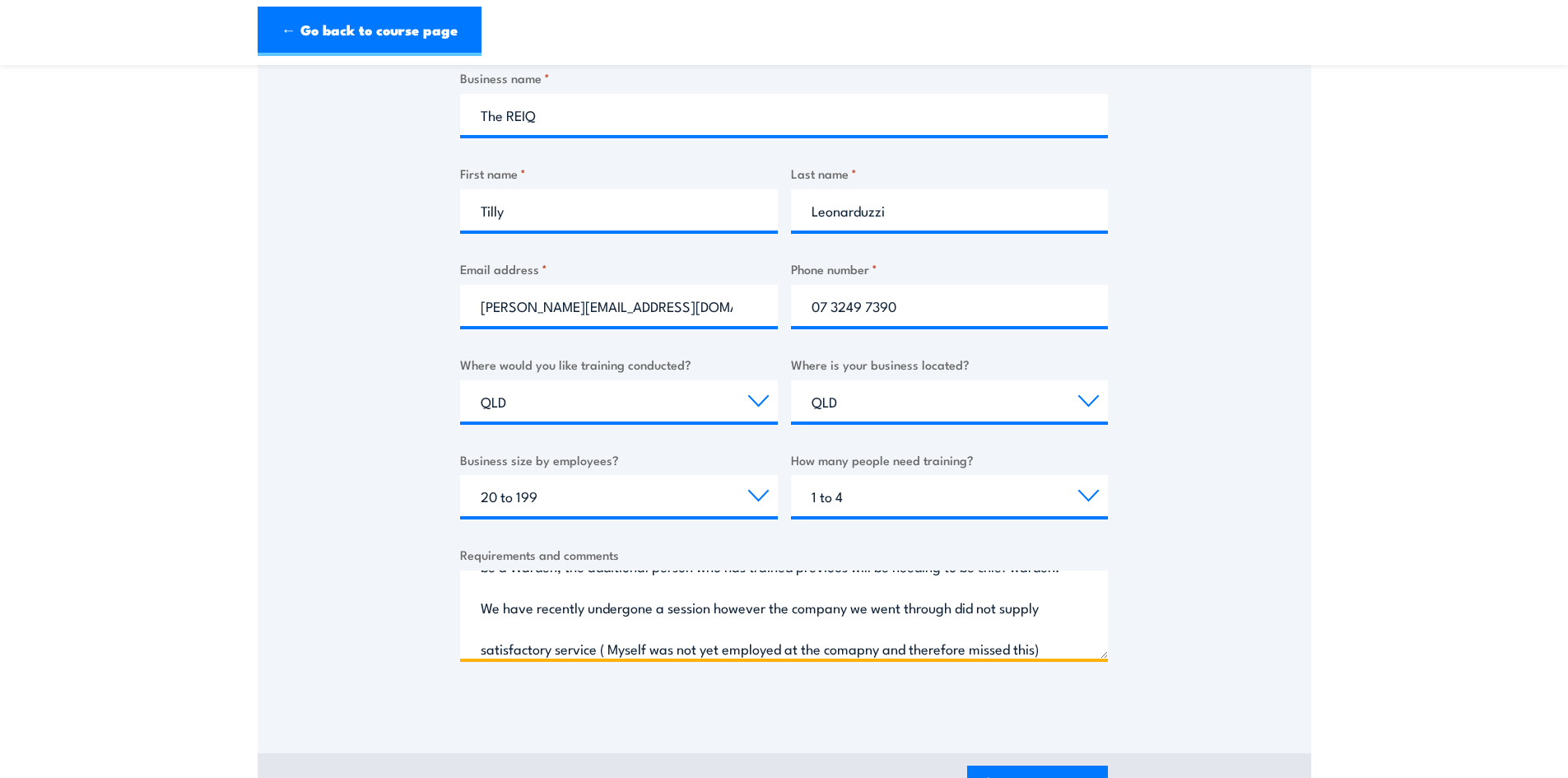
click at [954, 651] on textarea "We are wanting to conduct fire warden training for myself an an additional pers…" at bounding box center [784, 615] width 648 height 88
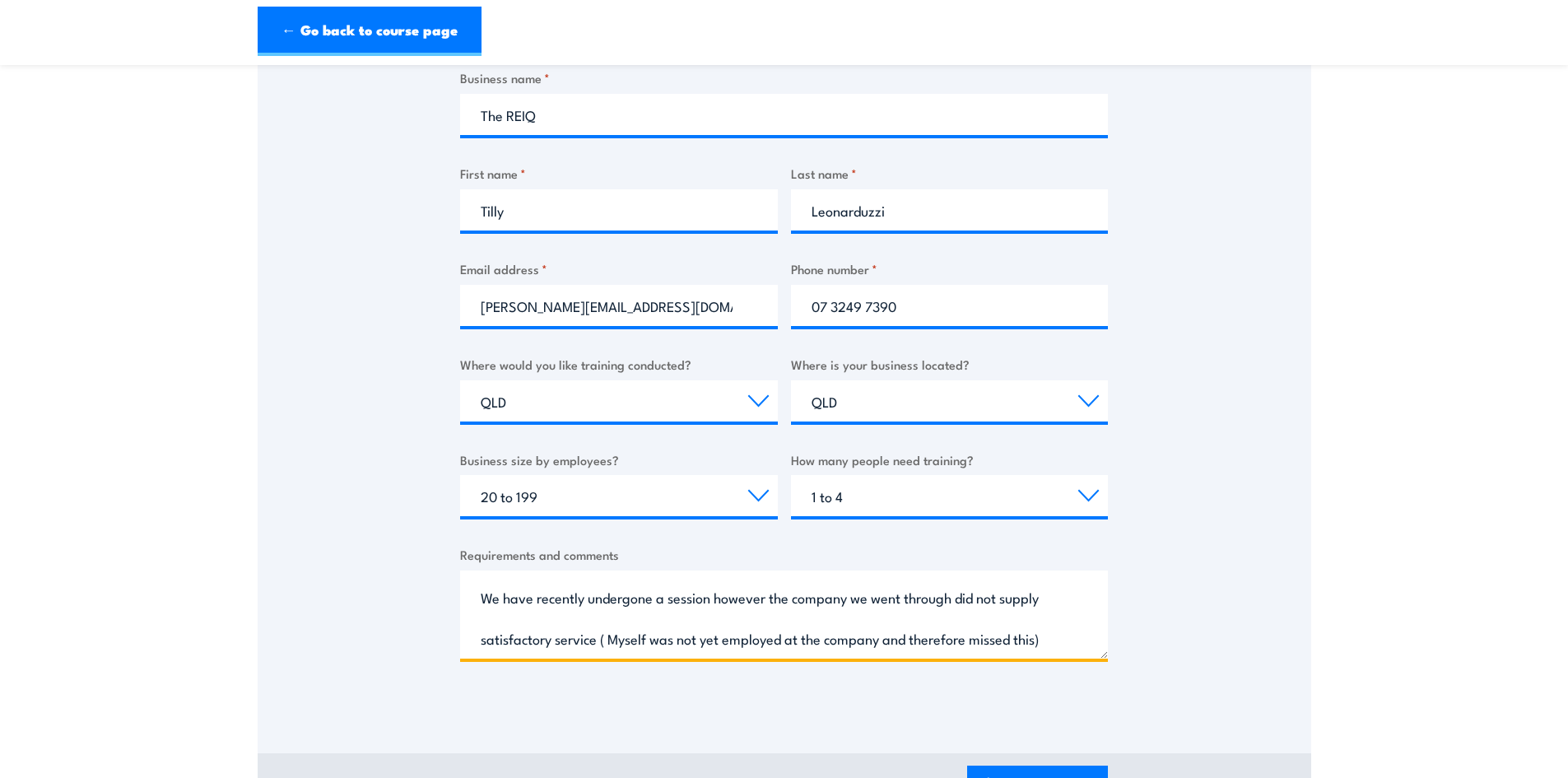
scroll to position [159, 0]
click at [660, 640] on textarea "We are wanting to conduct fire warden training for myself an an additional pers…" at bounding box center [784, 615] width 648 height 88
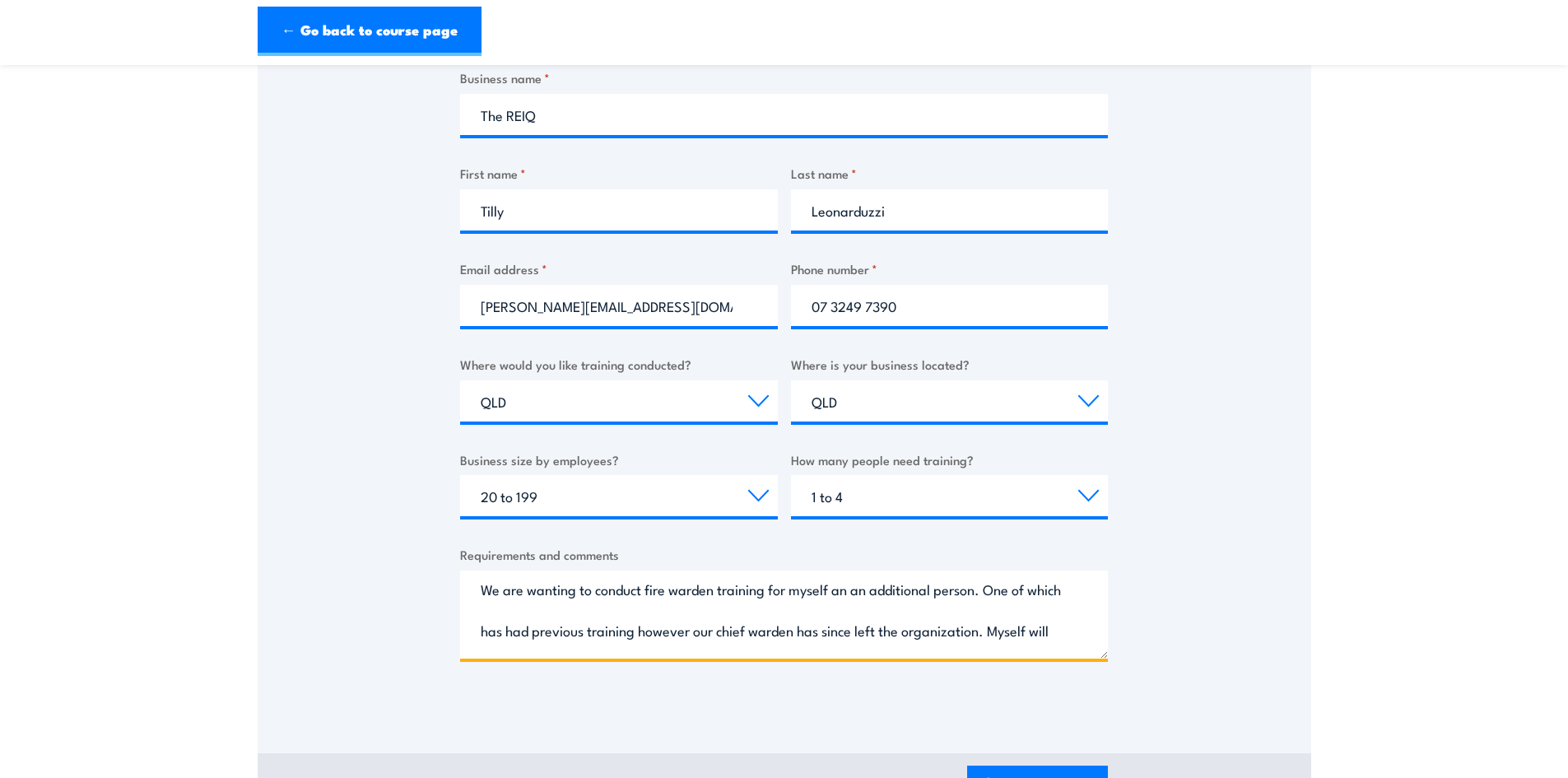
scroll to position [0, 0]
click at [482, 593] on textarea "We are wanting to conduct fire warden training for myself an an additional pers…" at bounding box center [784, 615] width 648 height 88
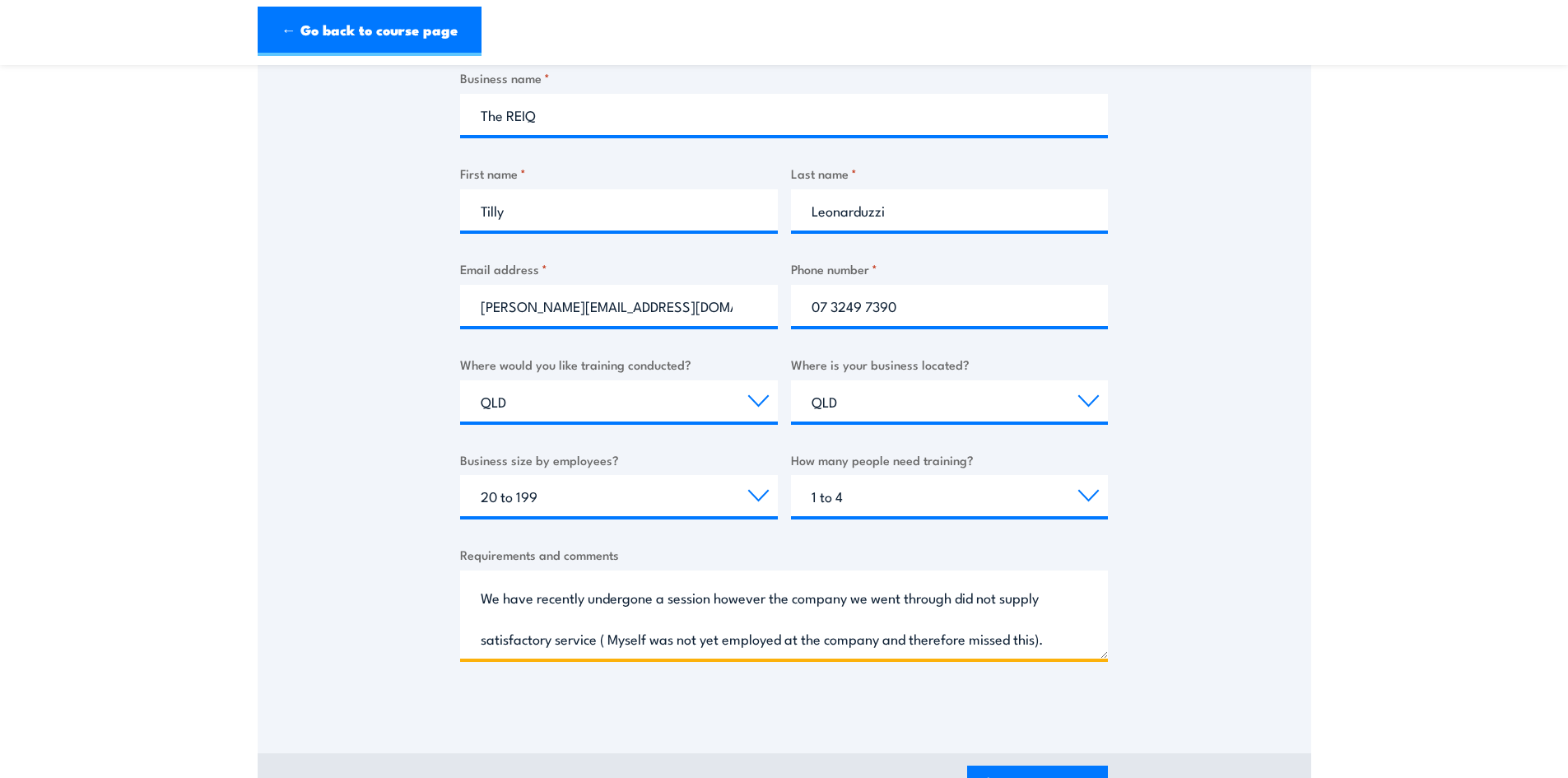
scroll to position [159, 0]
drag, startPoint x: 480, startPoint y: 593, endPoint x: 1022, endPoint y: 634, distance: 543.5
click at [1022, 634] on textarea "We are wanting to conduct fire warden training for myself an an additional pers…" at bounding box center [784, 615] width 648 height 88
click at [695, 640] on textarea "We are wanting to conduct fire warden training for myself an an additional pers…" at bounding box center [784, 615] width 648 height 88
click at [651, 640] on textarea "We are wanting to conduct fire warden training for myself an an additional pers…" at bounding box center [784, 615] width 648 height 88
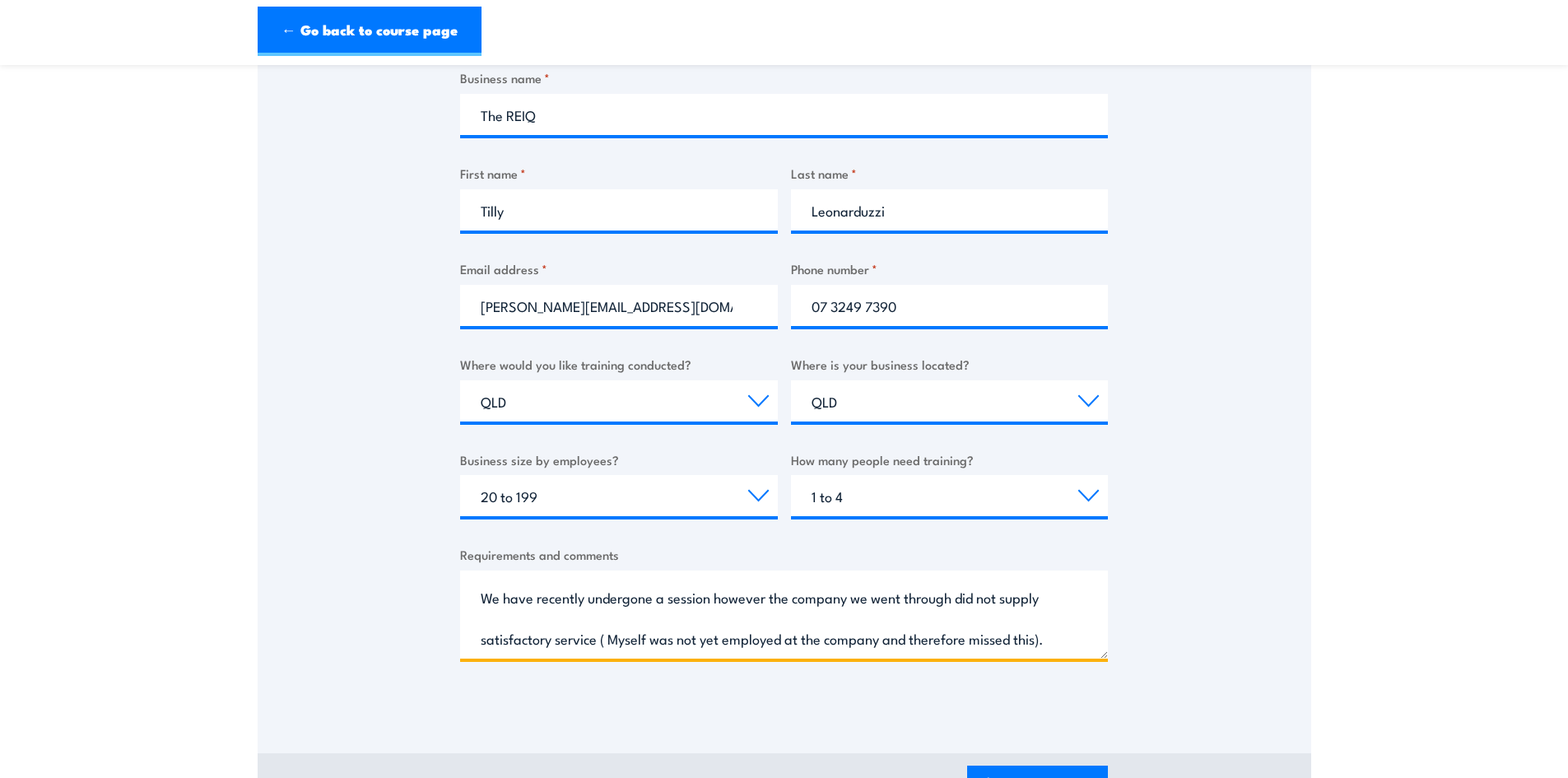
paste textarea "’re looking to arrange fire warden training for two staff members—myself and on…"
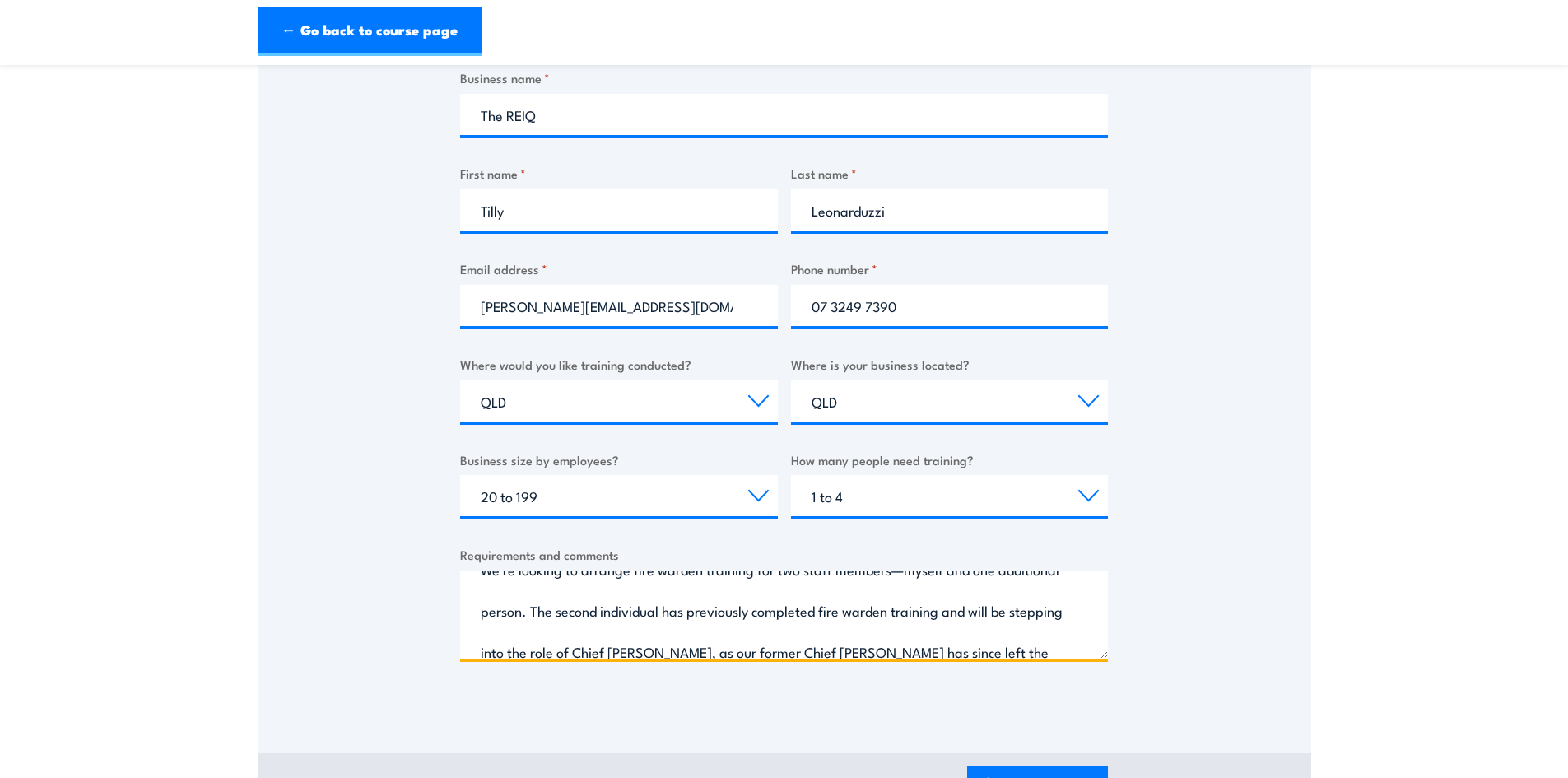
scroll to position [0, 0]
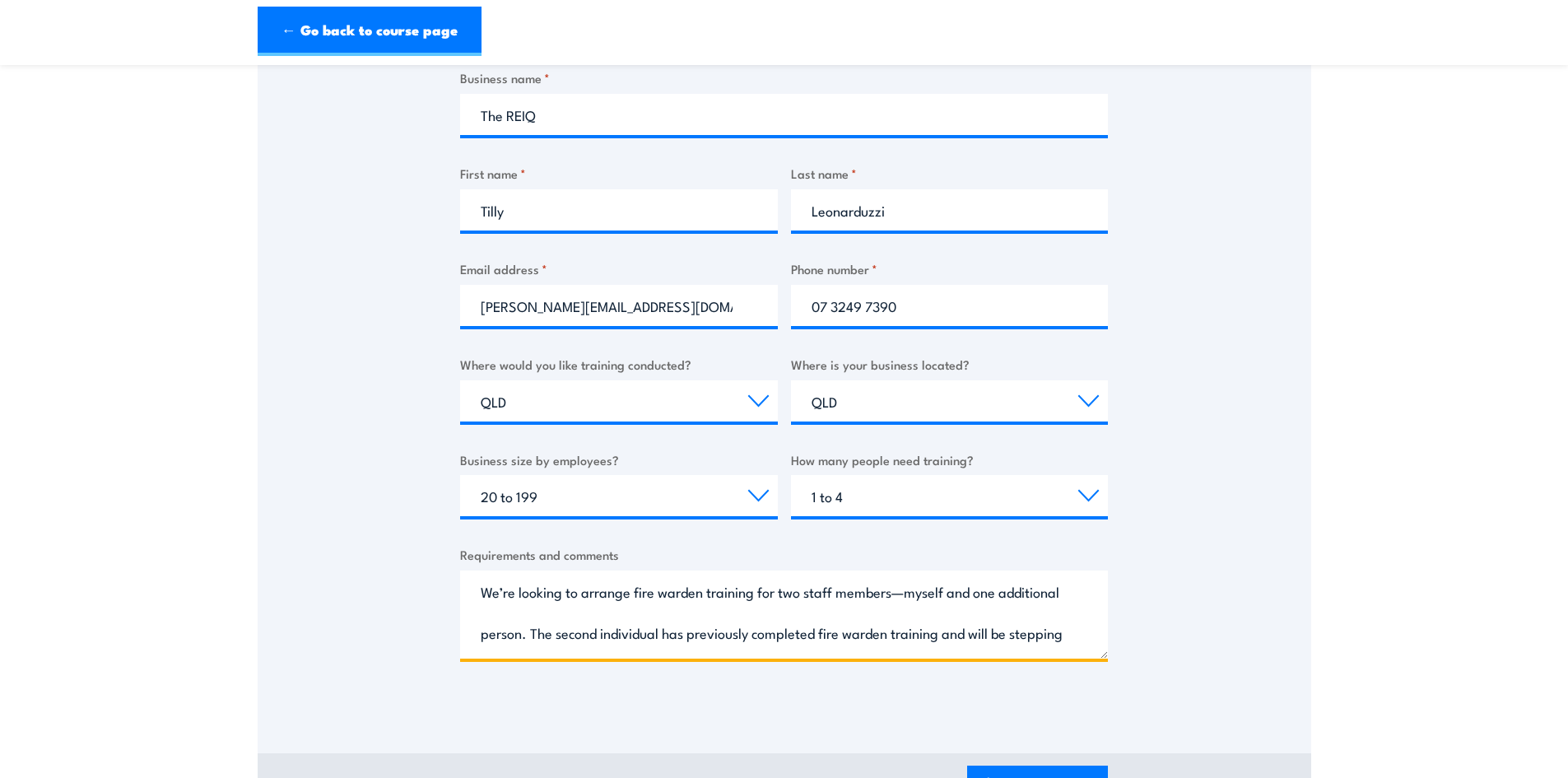
drag, startPoint x: 902, startPoint y: 594, endPoint x: 907, endPoint y: 610, distance: 16.8
click at [903, 595] on textarea "We’re looking to arrange fire warden training for two staff members—myself and …" at bounding box center [784, 615] width 648 height 88
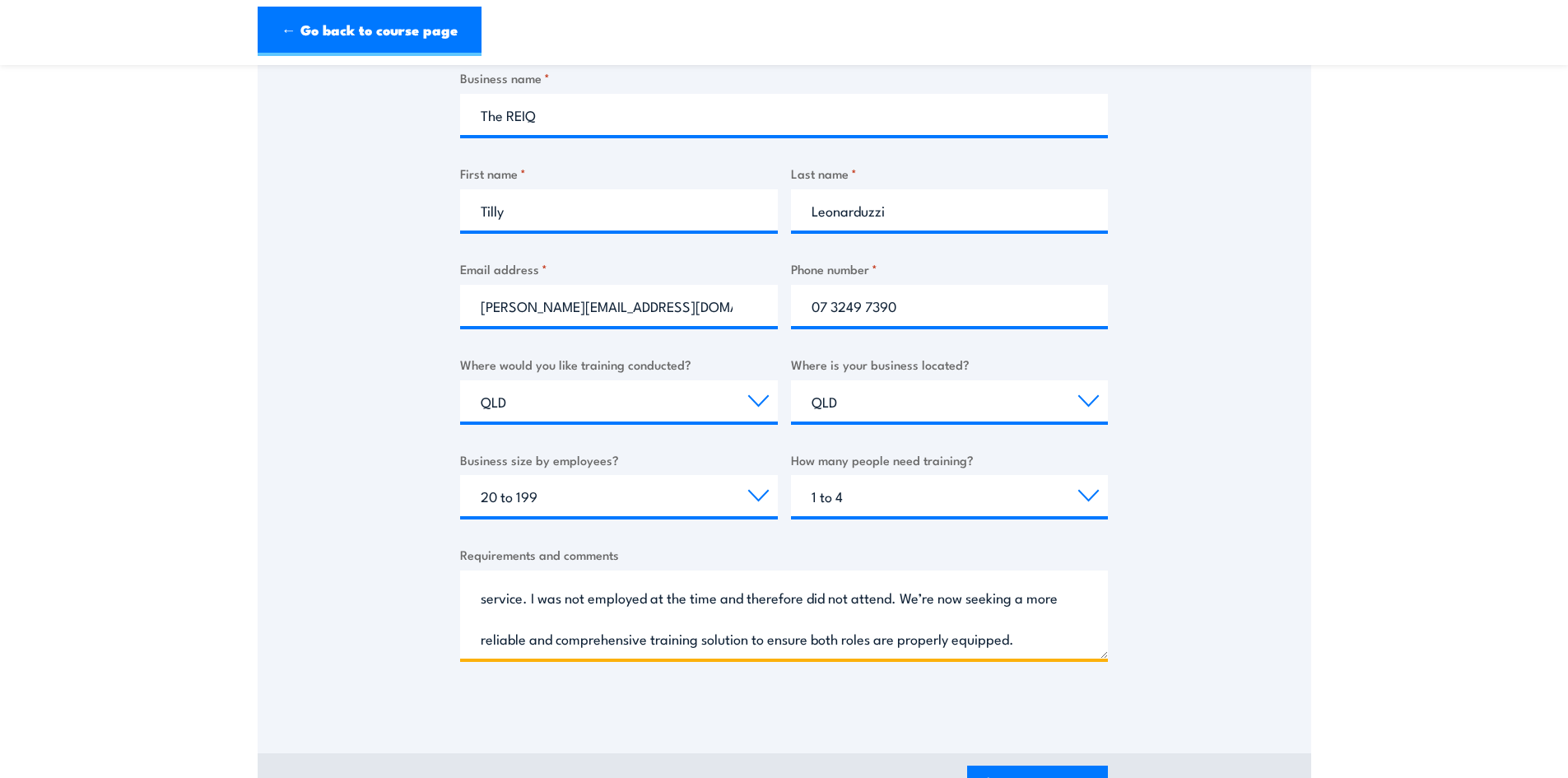
scroll to position [264, 0]
click at [558, 621] on textarea "We’re looking to arrange fire warden training for two staff members myself and …" at bounding box center [784, 615] width 648 height 88
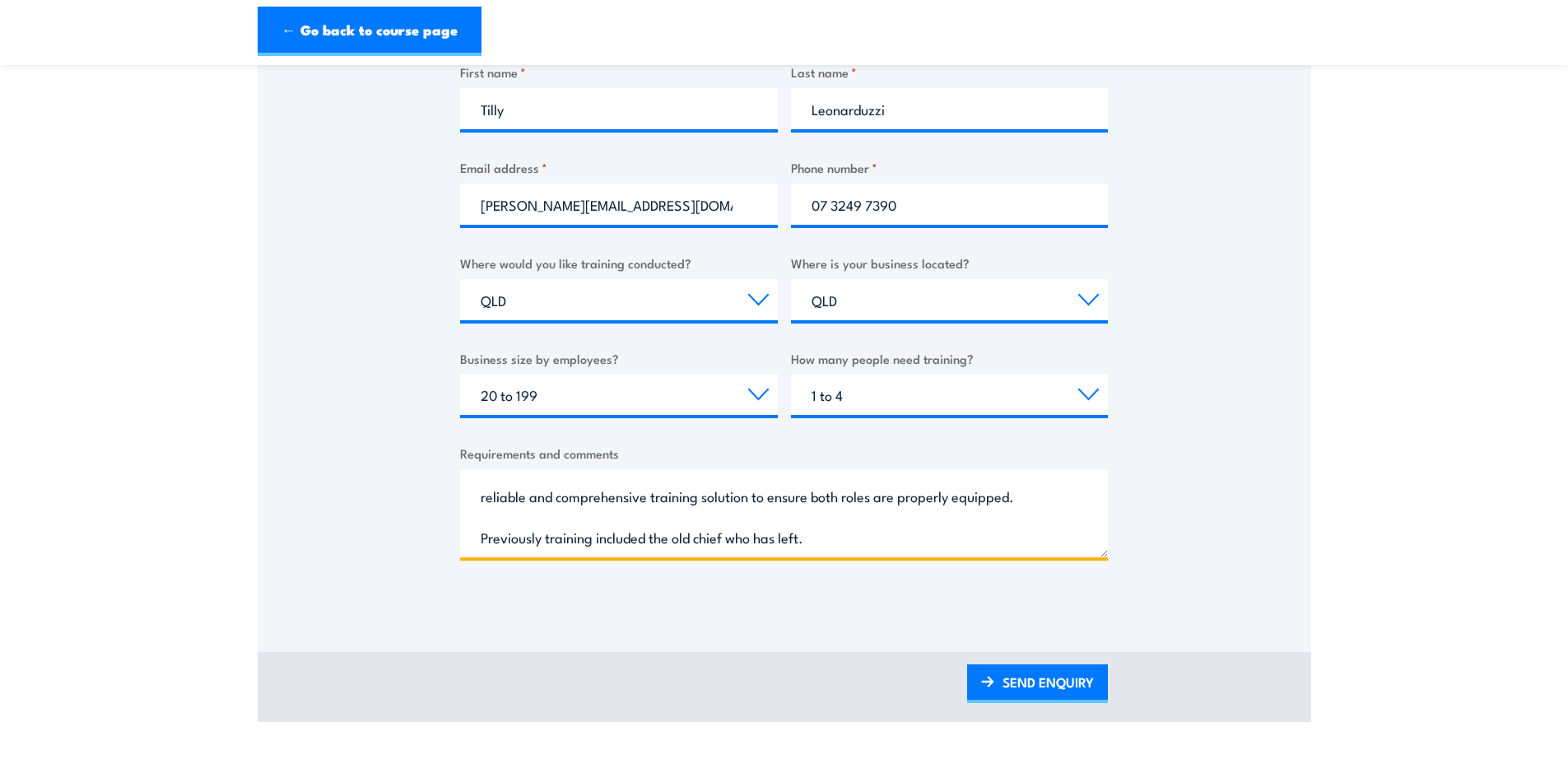
scroll to position [659, 0]
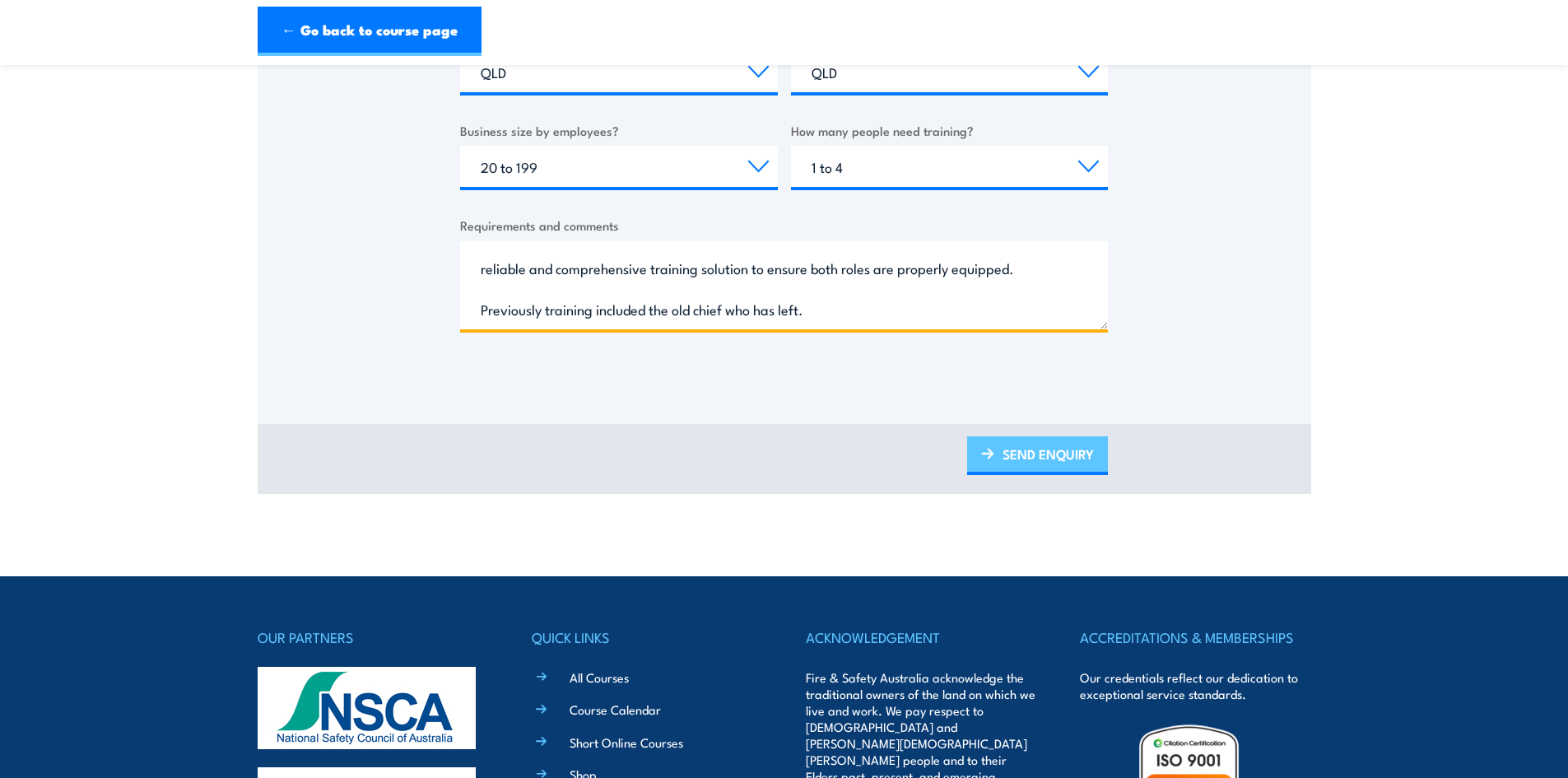
type textarea "We’re looking to arrange fire warden training for two staff members myself and …"
drag, startPoint x: 1029, startPoint y: 454, endPoint x: 1226, endPoint y: 515, distance: 206.2
click at [1029, 454] on link "SEND ENQUIRY" at bounding box center [1038, 456] width 141 height 39
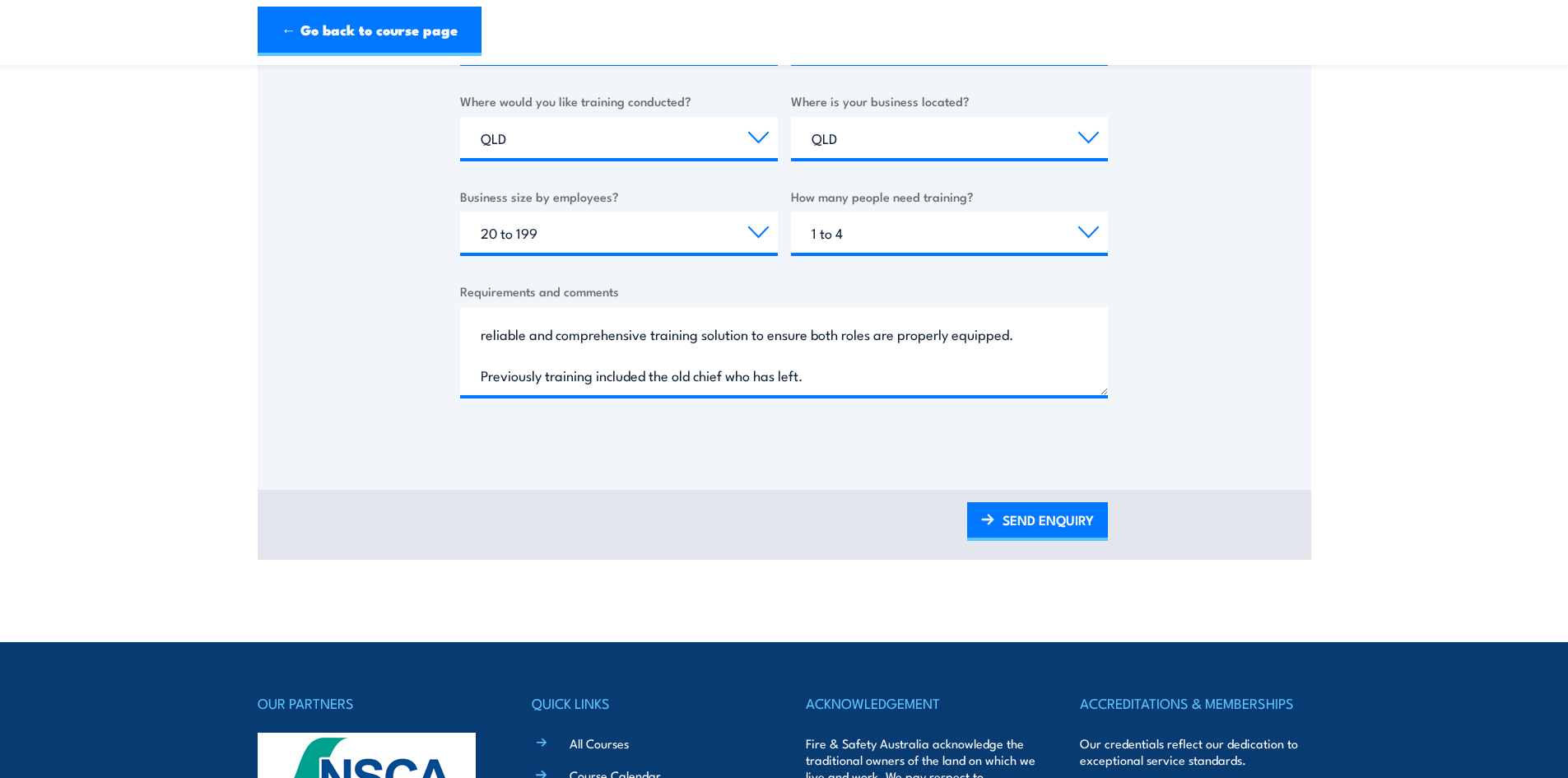
scroll to position [495, 0]
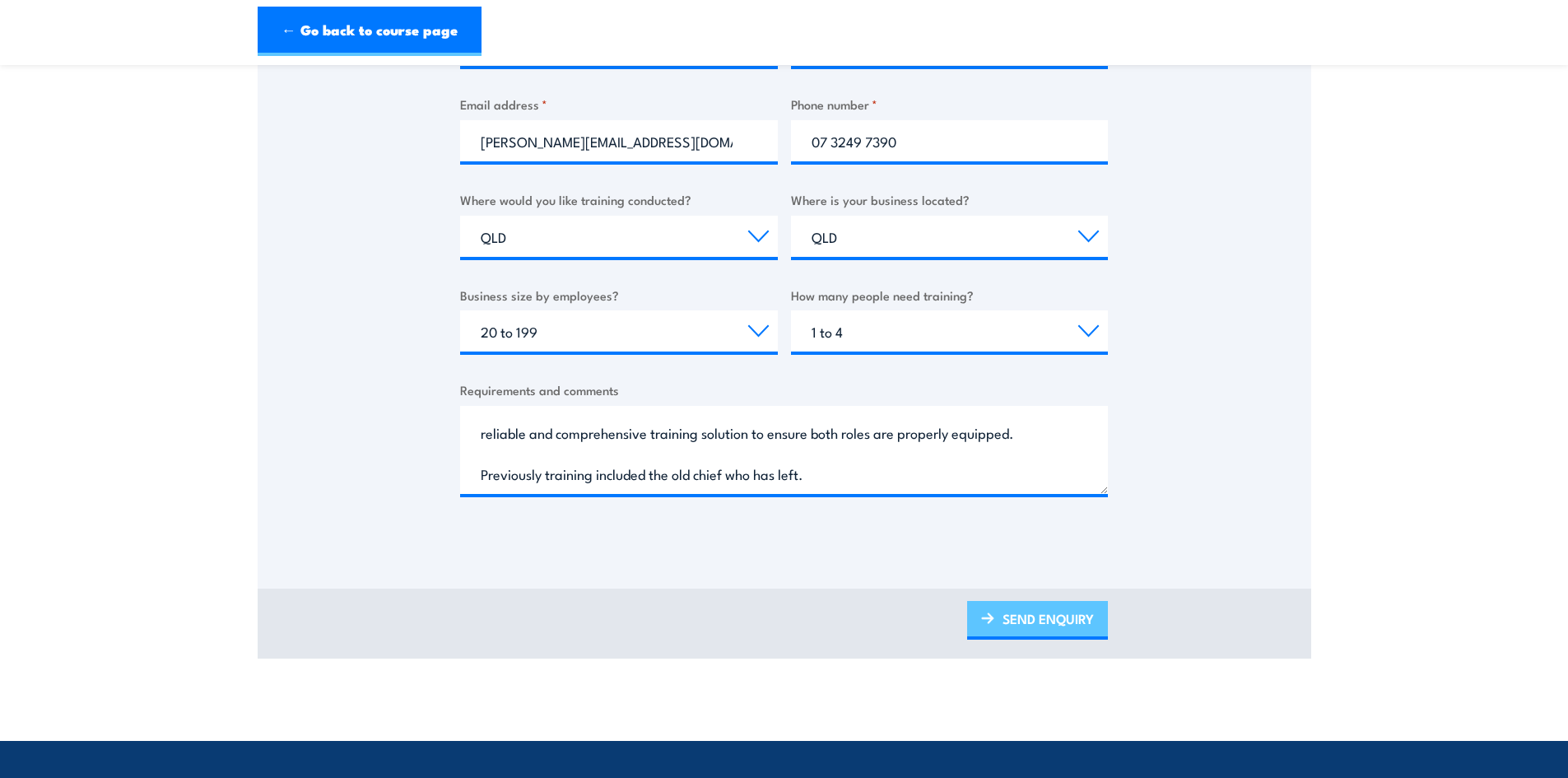
click at [1044, 625] on link "SEND ENQUIRY" at bounding box center [1038, 621] width 141 height 39
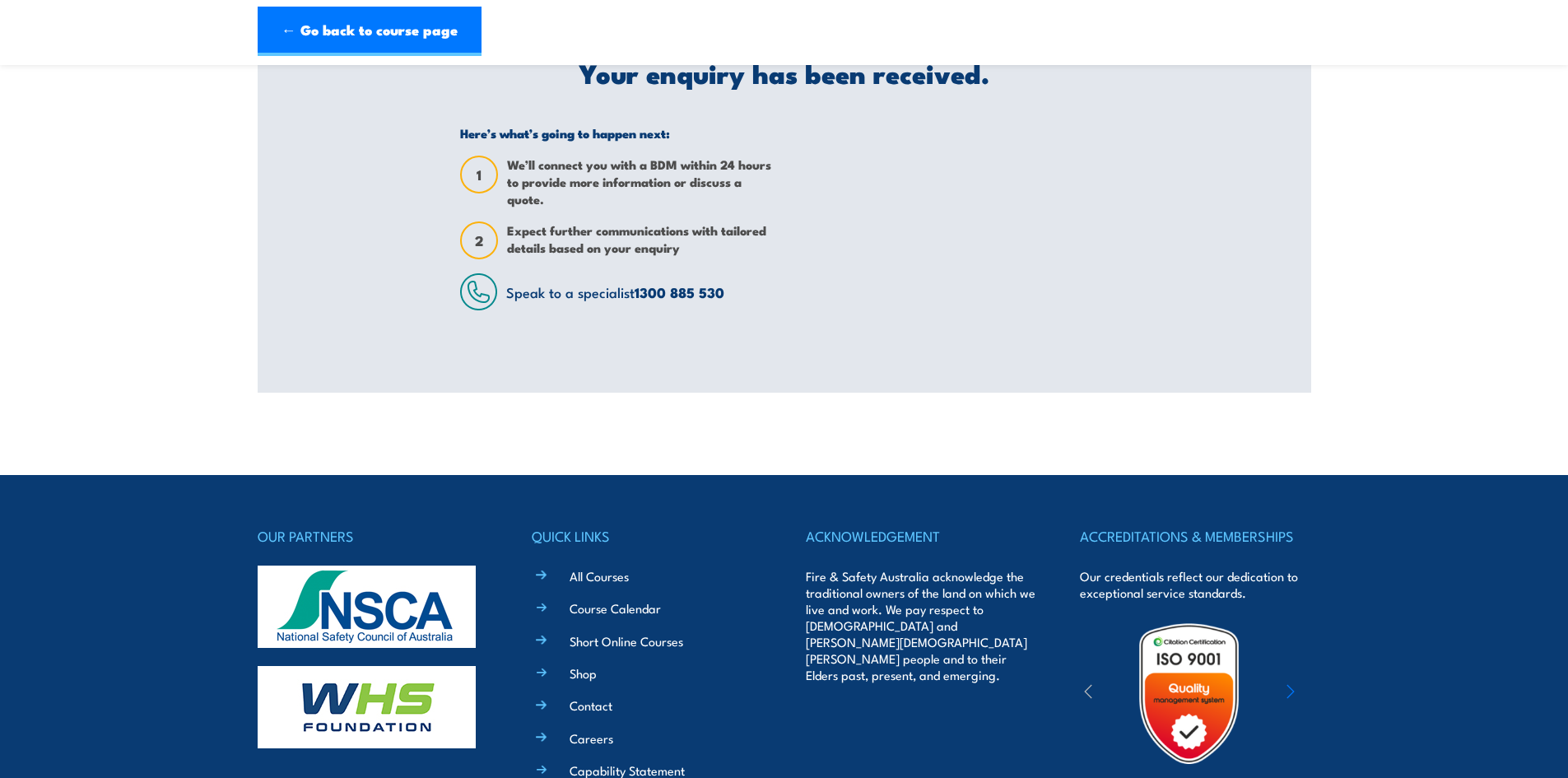
scroll to position [0, 0]
